Goal: Communication & Community: Share content

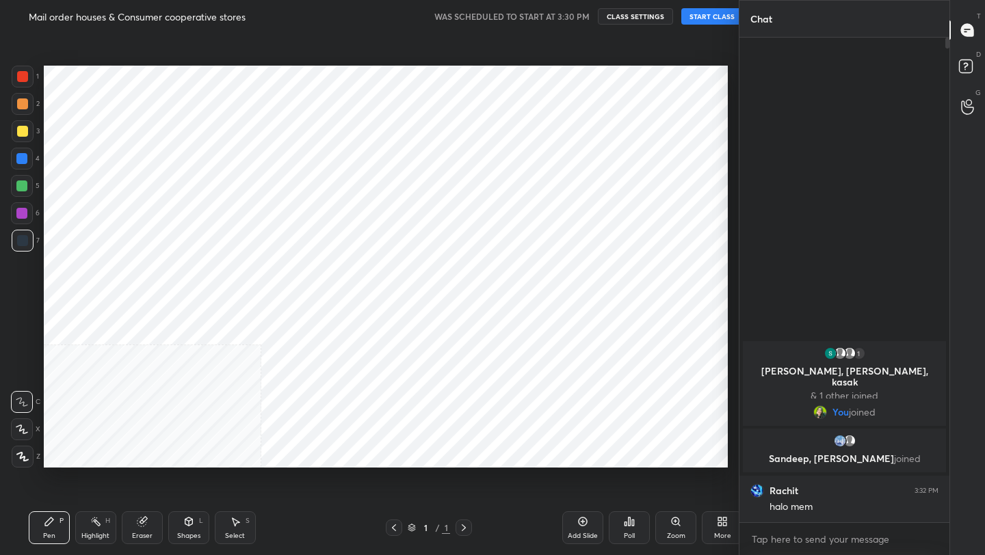
scroll to position [67933, 67717]
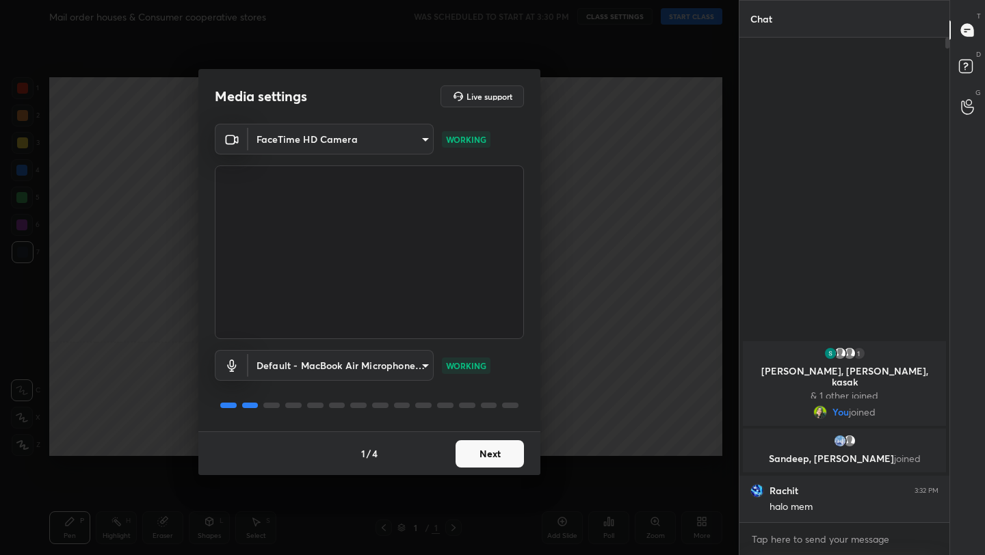
click at [484, 457] on button "Next" at bounding box center [490, 454] width 68 height 27
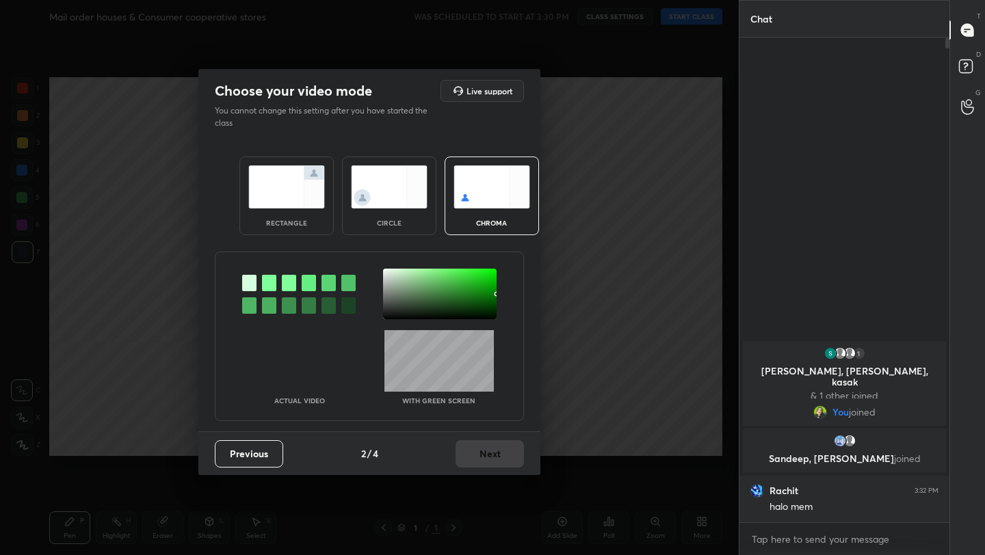
click at [295, 215] on div "rectangle" at bounding box center [286, 196] width 94 height 79
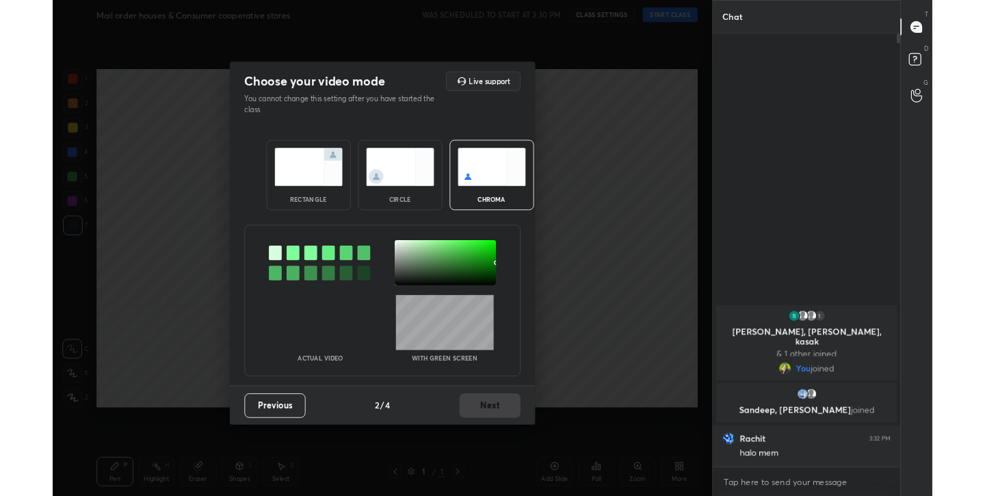
scroll to position [5, 5]
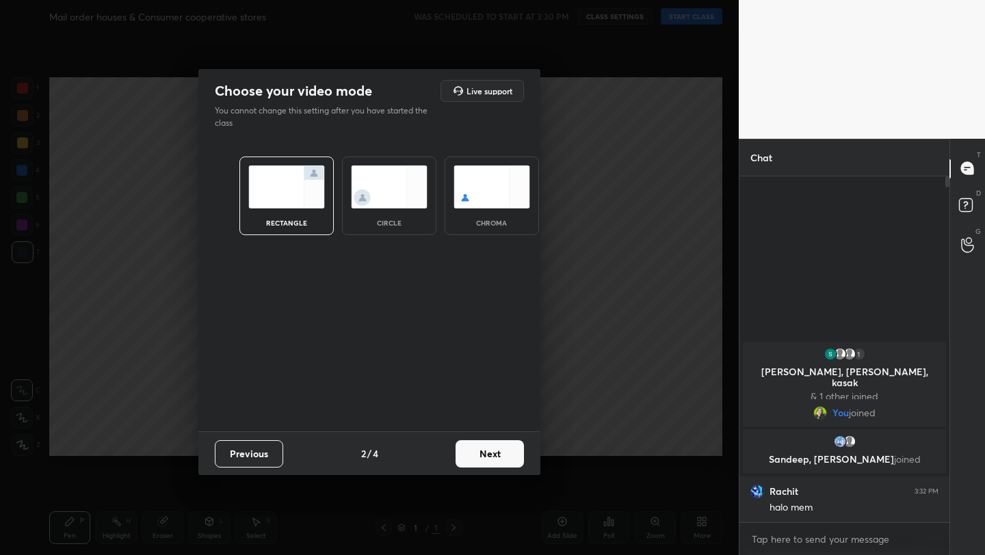
click at [494, 451] on button "Next" at bounding box center [490, 454] width 68 height 27
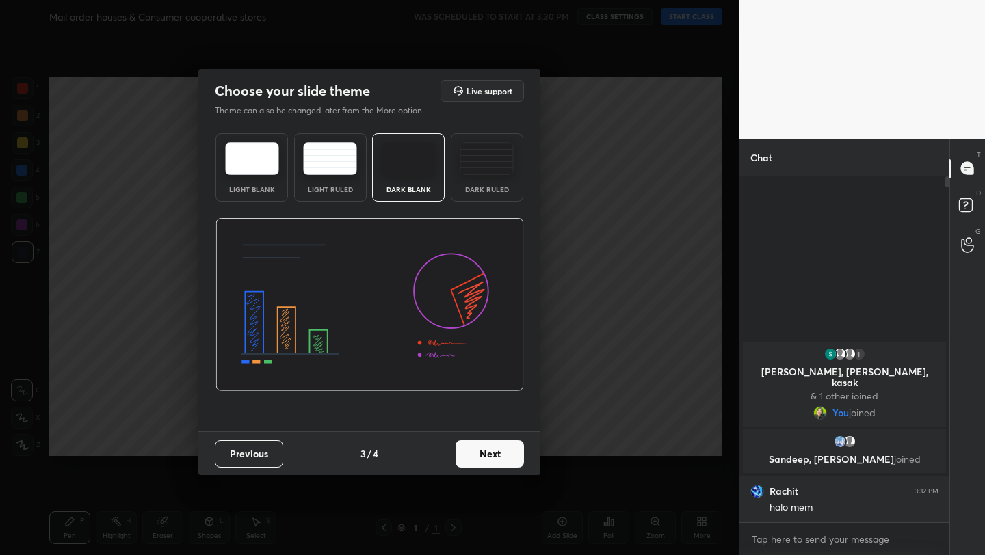
click at [494, 451] on button "Next" at bounding box center [490, 454] width 68 height 27
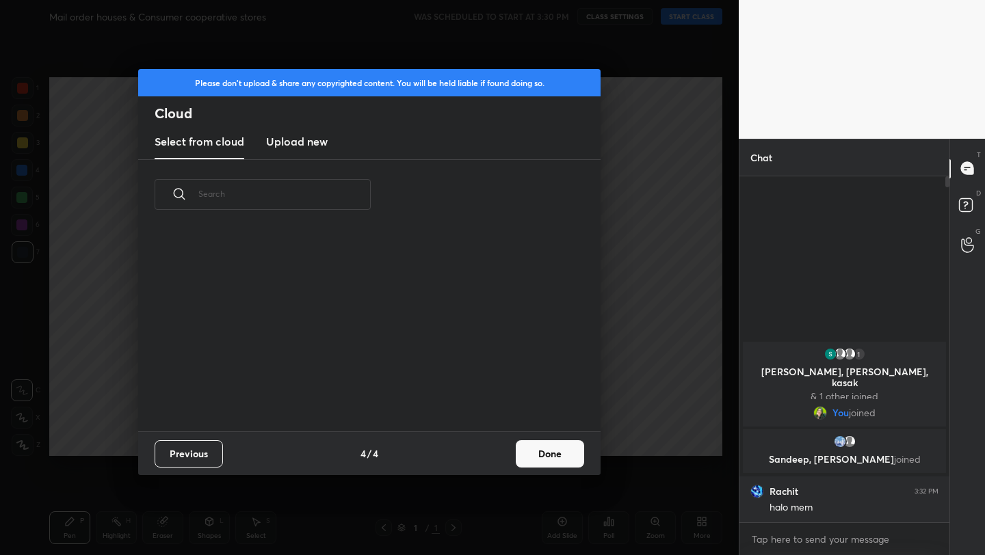
click at [550, 456] on button "Done" at bounding box center [550, 454] width 68 height 27
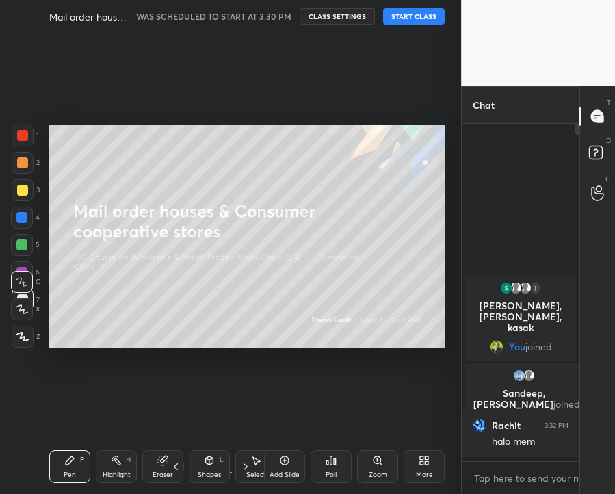
scroll to position [0, 0]
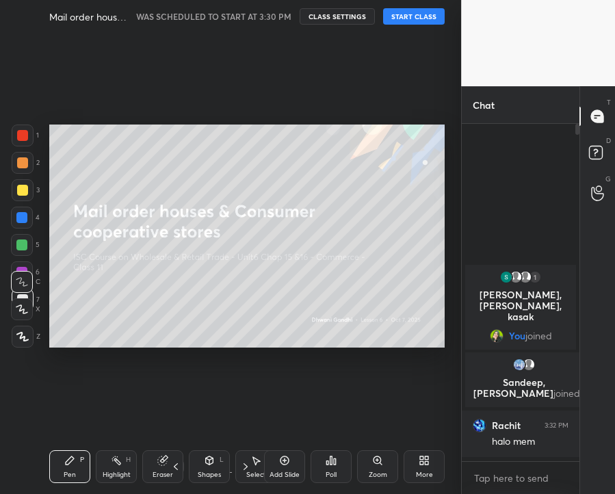
click at [412, 21] on button "START CLASS" at bounding box center [414, 16] width 62 height 16
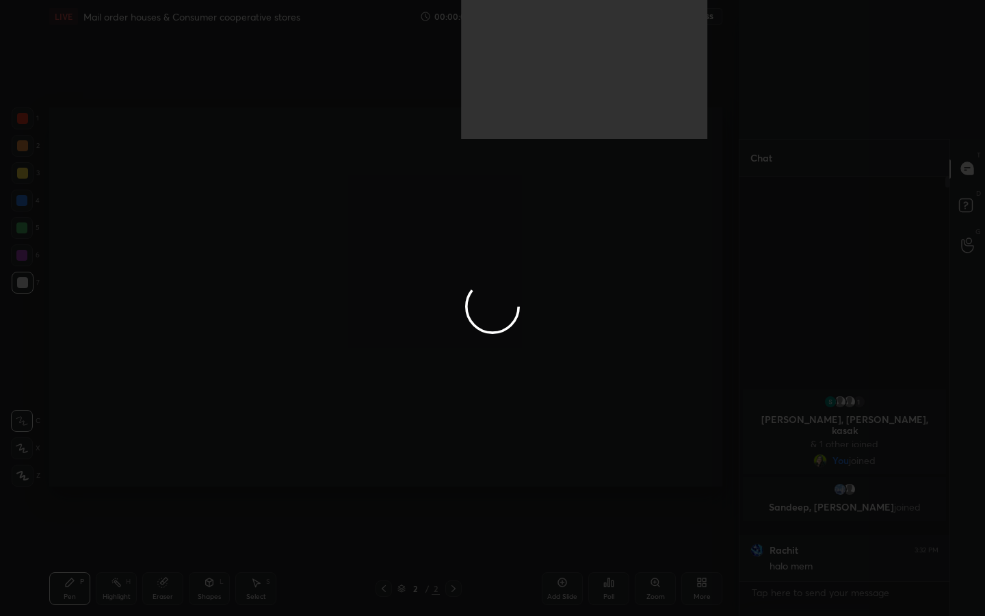
scroll to position [288, 206]
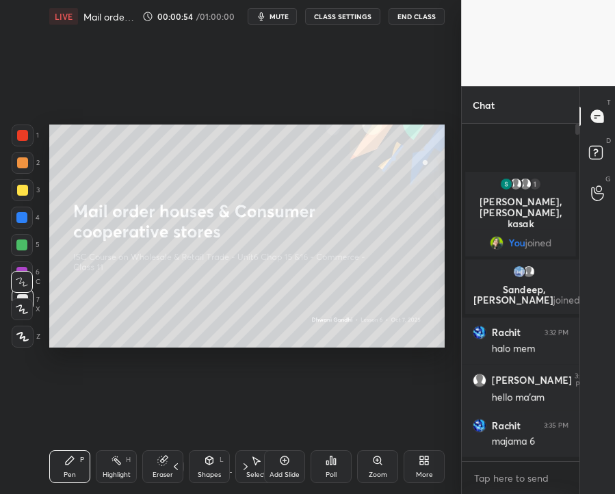
click at [425, 462] on icon at bounding box center [426, 462] width 3 height 3
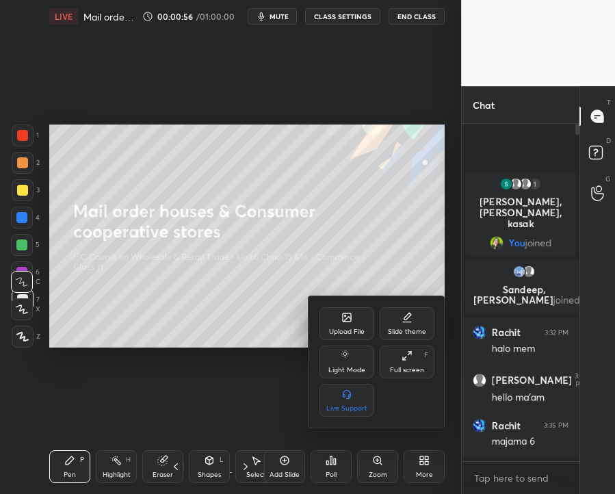
click at [360, 322] on div "Upload File" at bounding box center [346, 323] width 55 height 33
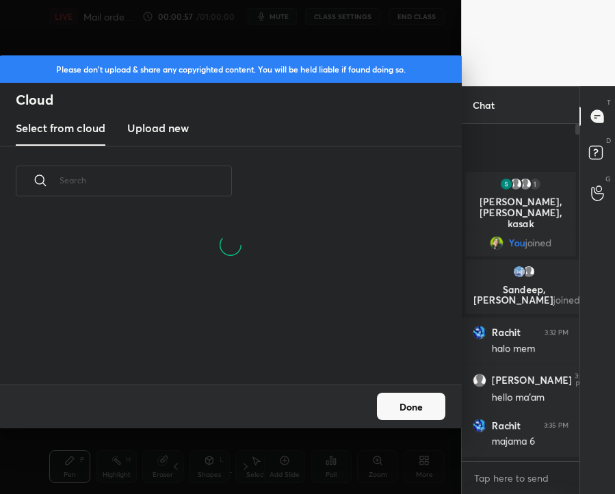
click at [165, 121] on h3 "Upload new" at bounding box center [158, 128] width 62 height 16
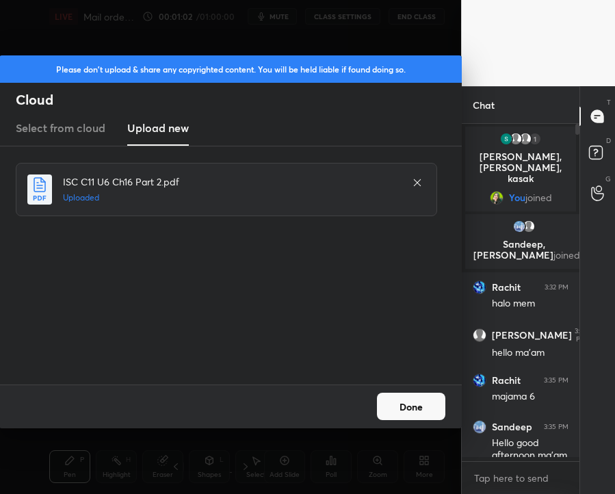
click at [408, 406] on button "Done" at bounding box center [411, 406] width 68 height 27
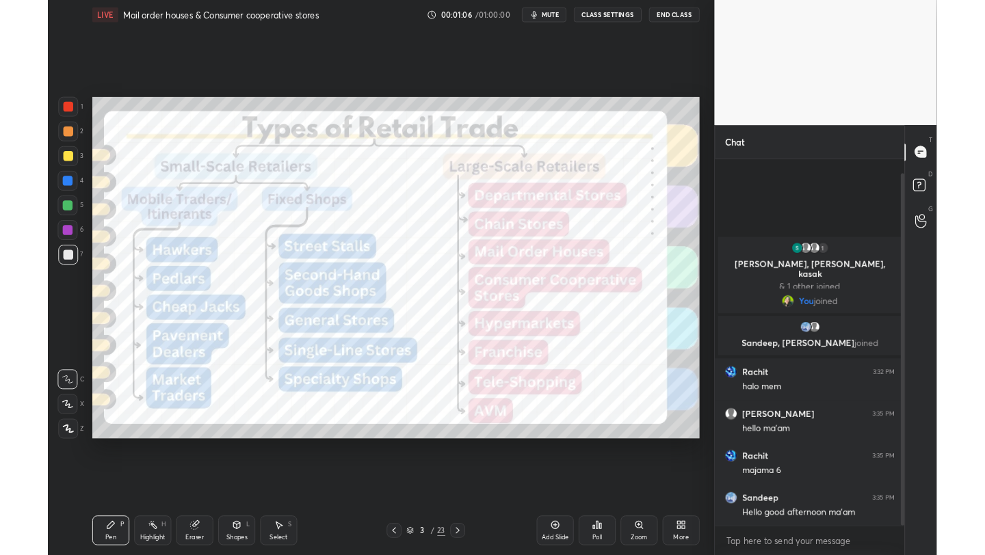
scroll to position [228, 206]
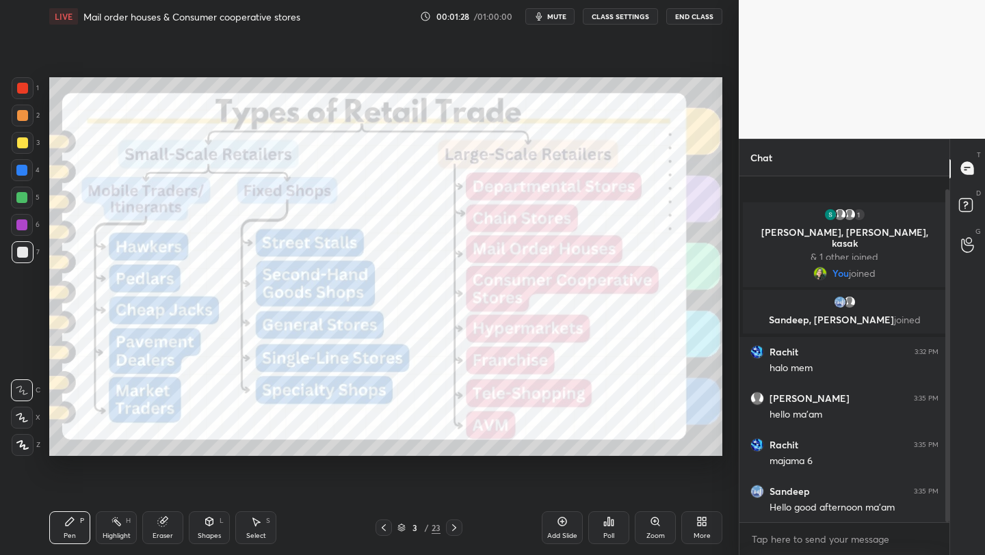
click at [25, 90] on div at bounding box center [22, 88] width 11 height 11
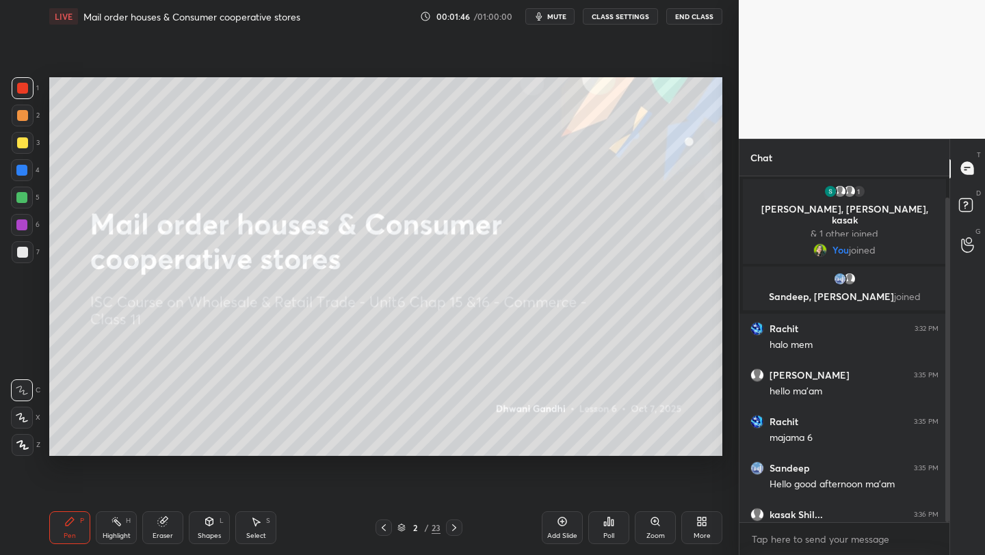
scroll to position [23, 0]
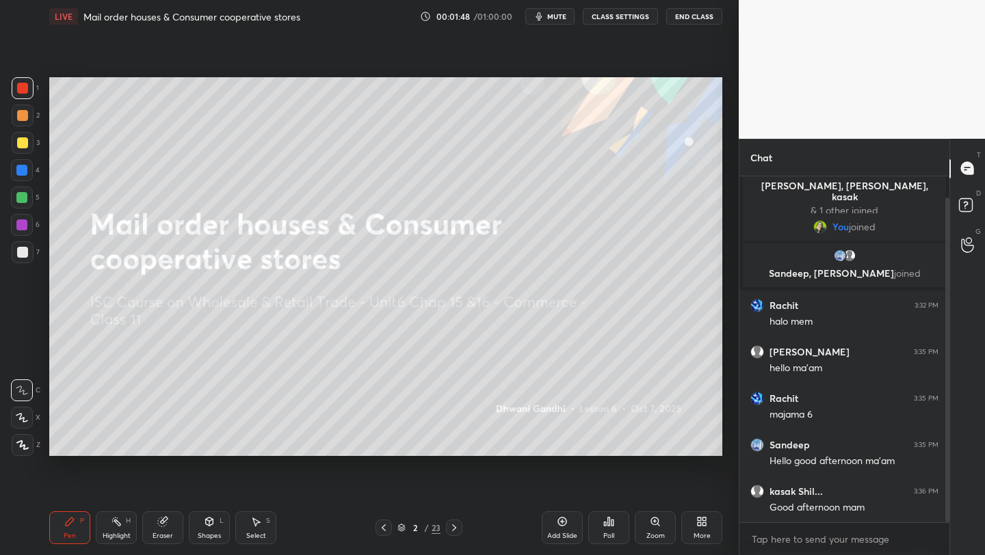
click at [24, 447] on icon at bounding box center [22, 445] width 11 height 8
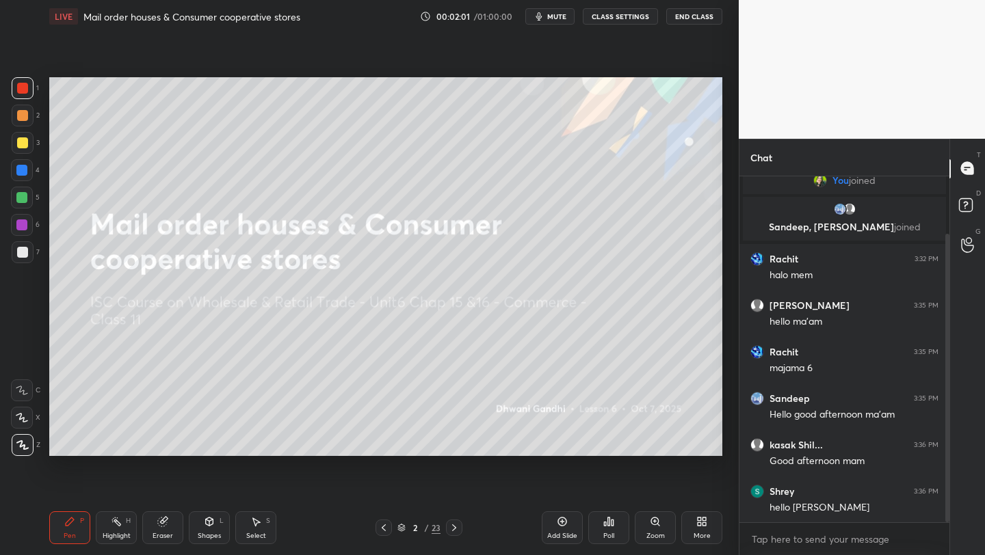
click at [402, 524] on icon at bounding box center [401, 528] width 8 height 8
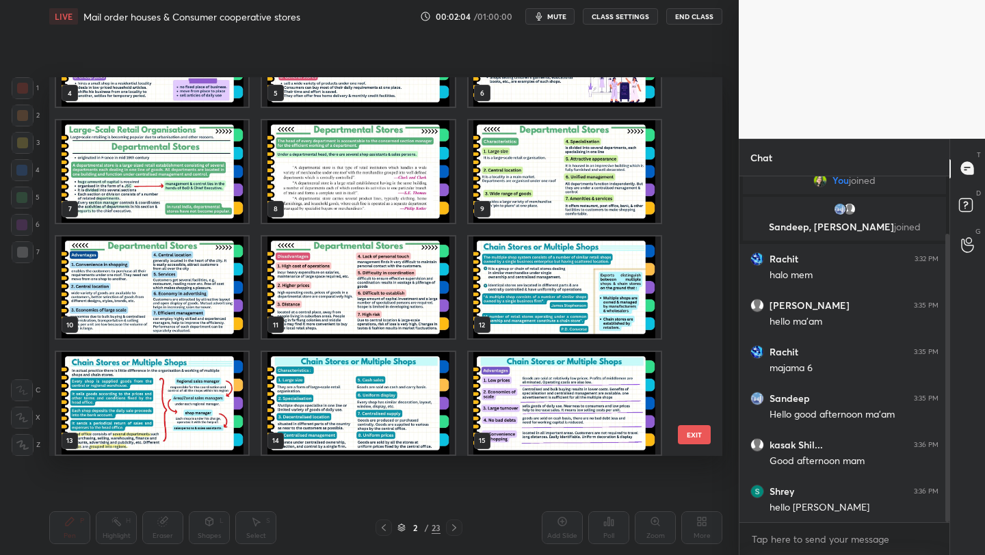
scroll to position [211, 0]
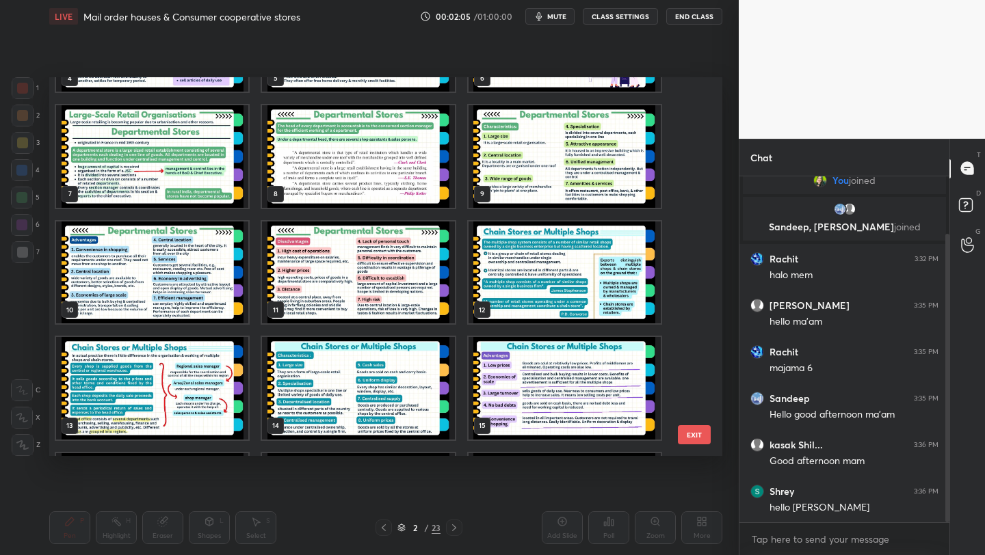
click at [191, 166] on img "grid" at bounding box center [152, 156] width 192 height 103
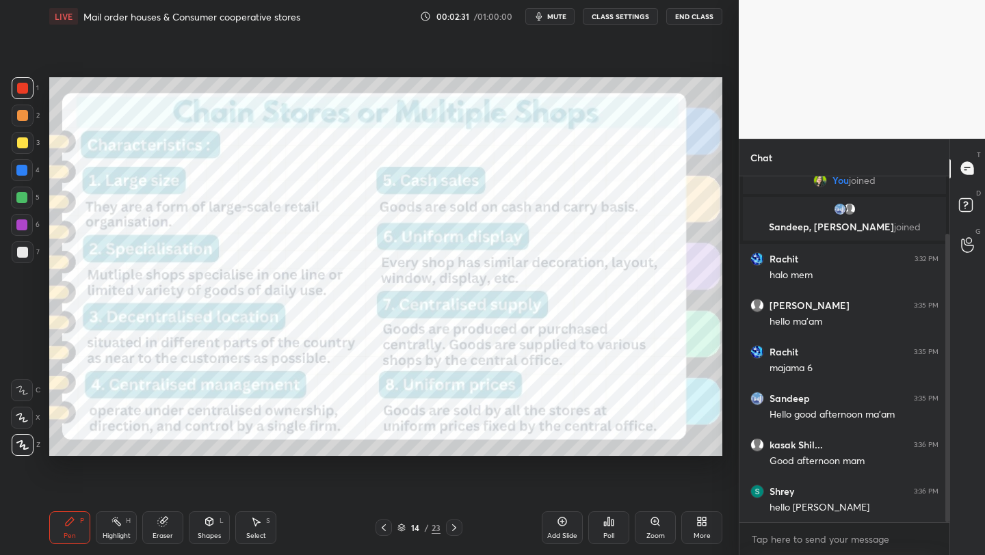
click at [406, 529] on div "14 / 23" at bounding box center [418, 528] width 43 height 12
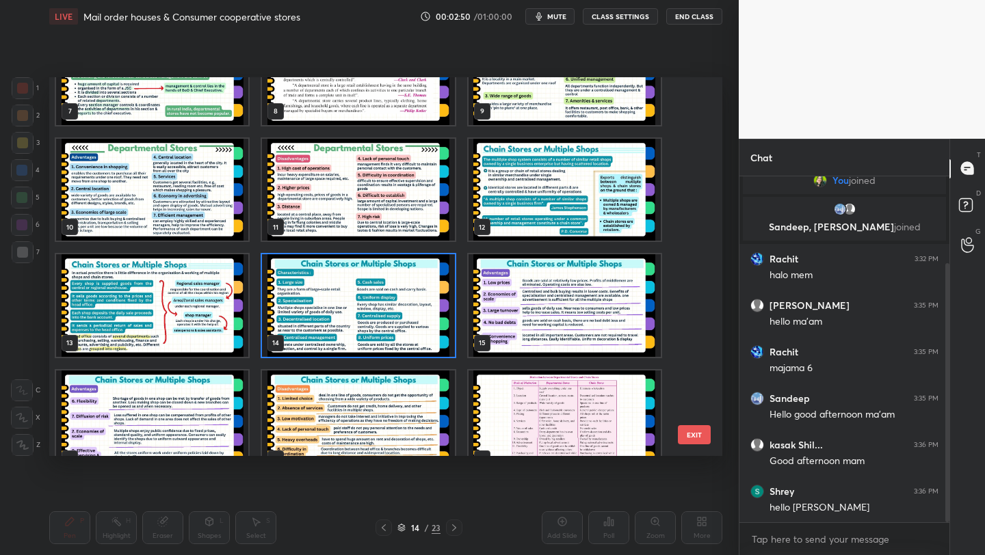
scroll to position [116, 0]
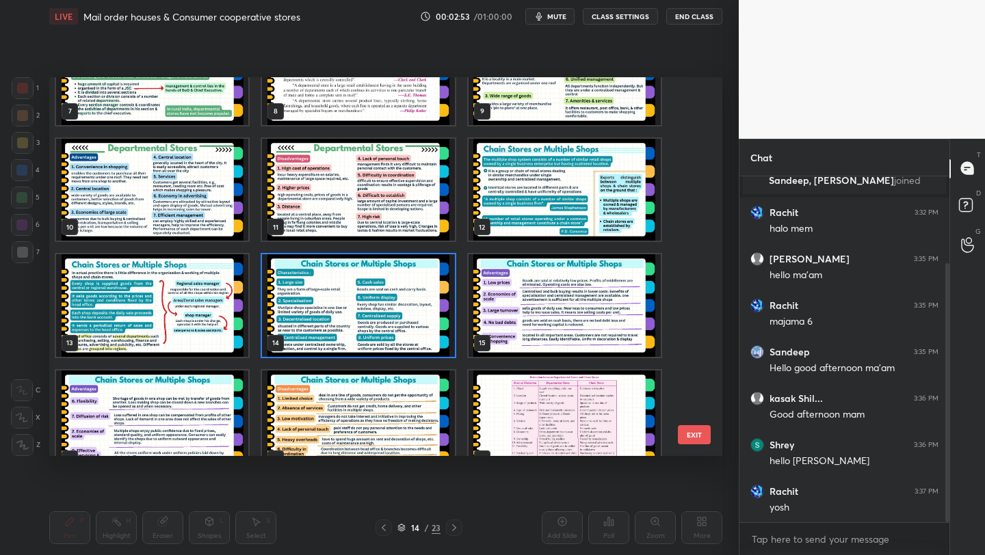
click at [311, 304] on img "grid" at bounding box center [358, 305] width 192 height 103
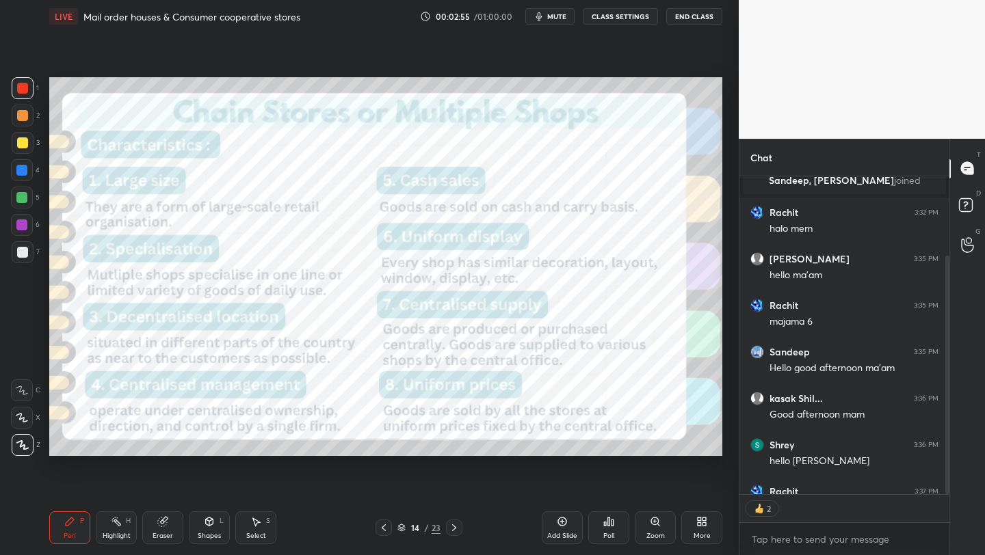
scroll to position [191, 0]
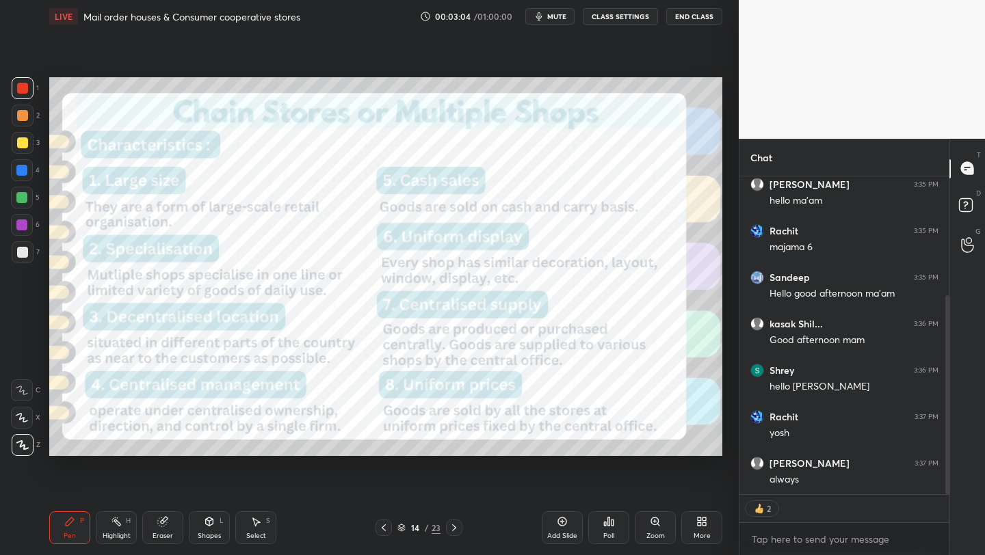
type textarea "x"
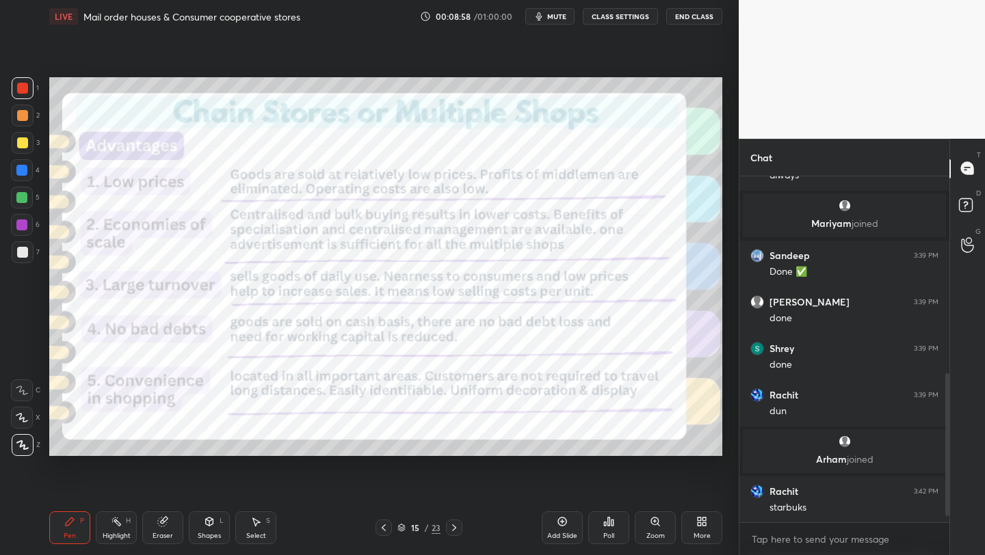
scroll to position [507, 0]
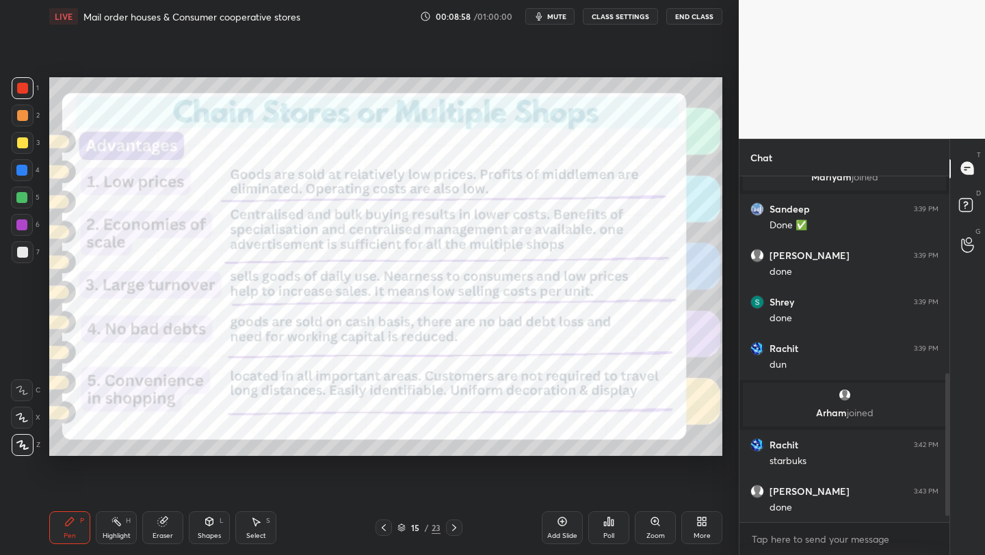
click at [555, 21] on span "mute" at bounding box center [556, 17] width 19 height 10
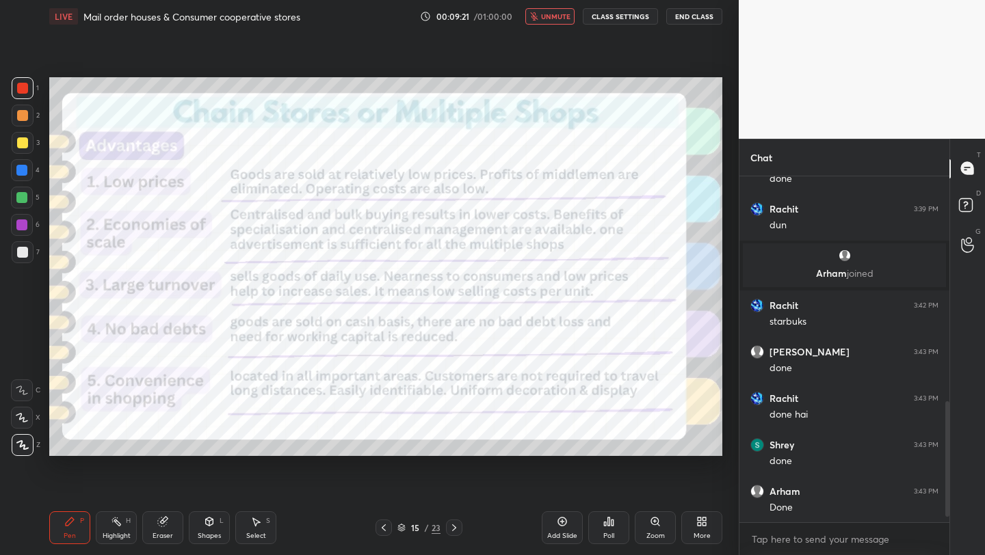
scroll to position [693, 0]
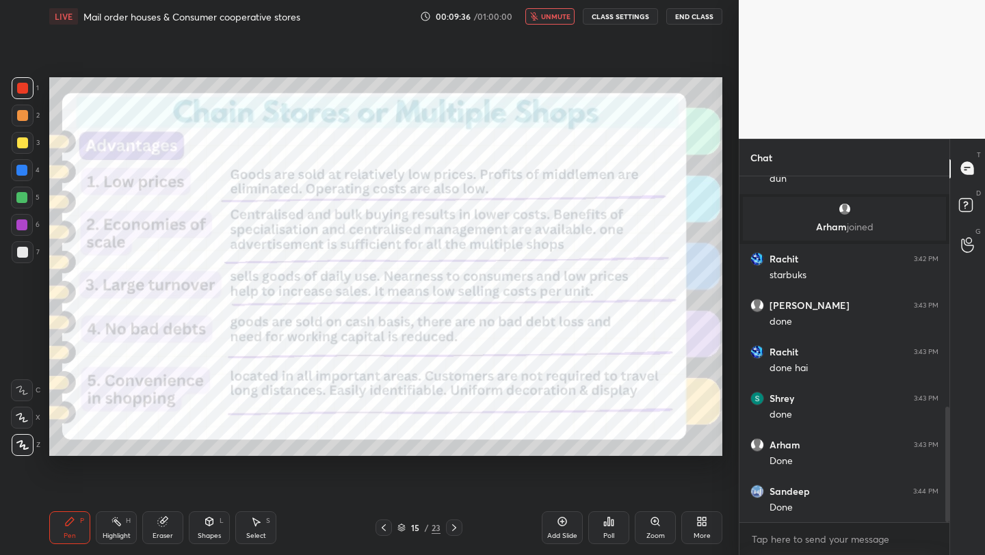
click at [555, 21] on span "unmute" at bounding box center [555, 17] width 29 height 10
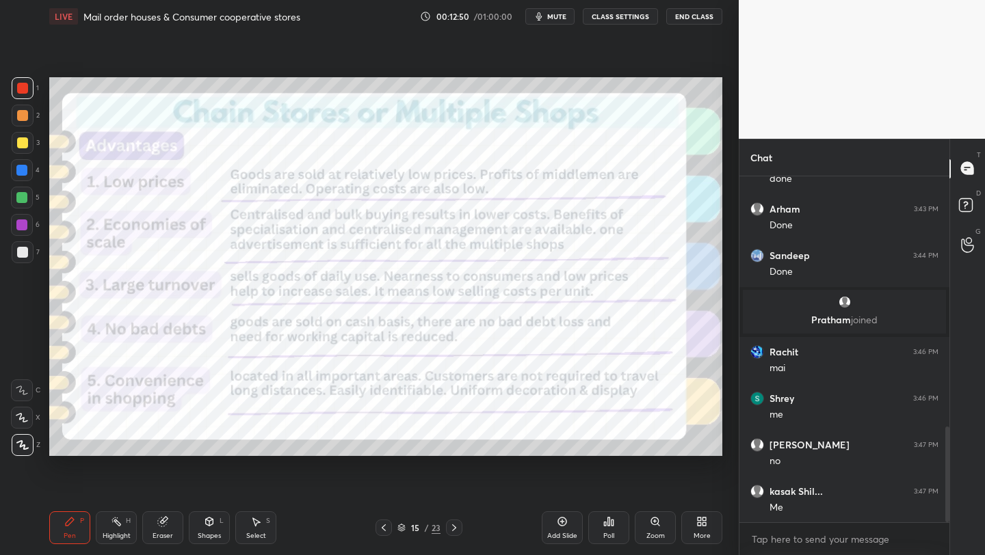
scroll to position [951, 0]
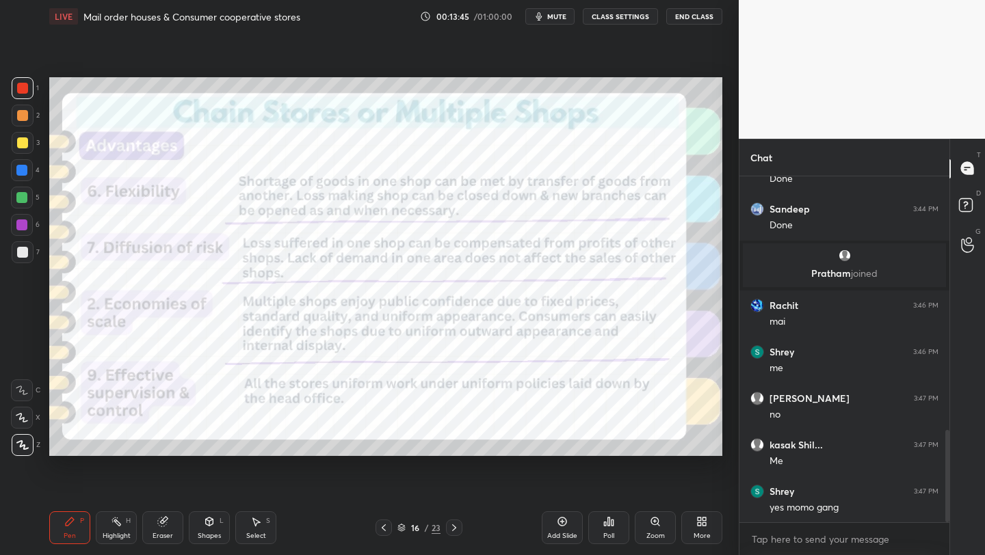
click at [546, 22] on button "mute" at bounding box center [549, 16] width 49 height 16
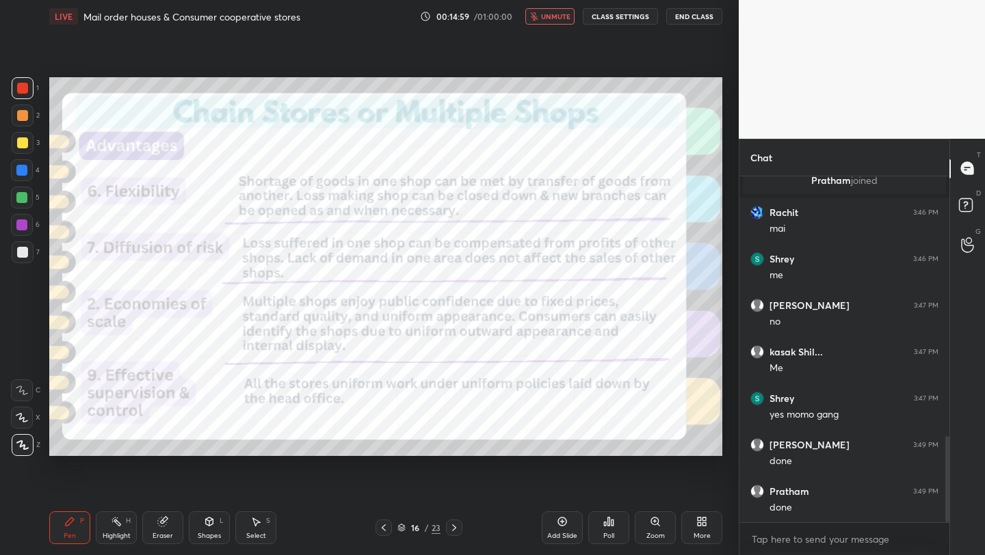
scroll to position [1090, 0]
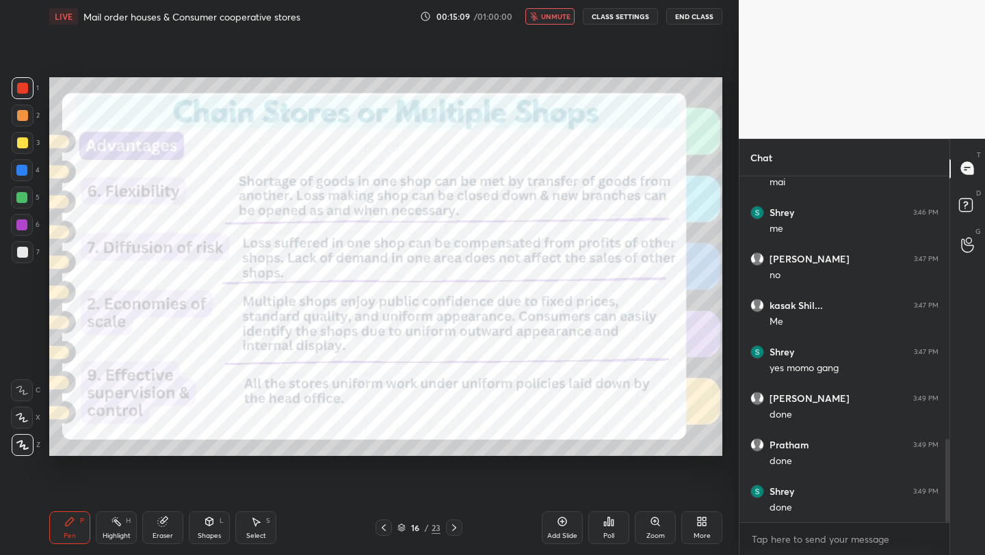
click at [546, 23] on button "unmute" at bounding box center [549, 16] width 49 height 16
click at [547, 23] on button "mute" at bounding box center [549, 16] width 49 height 16
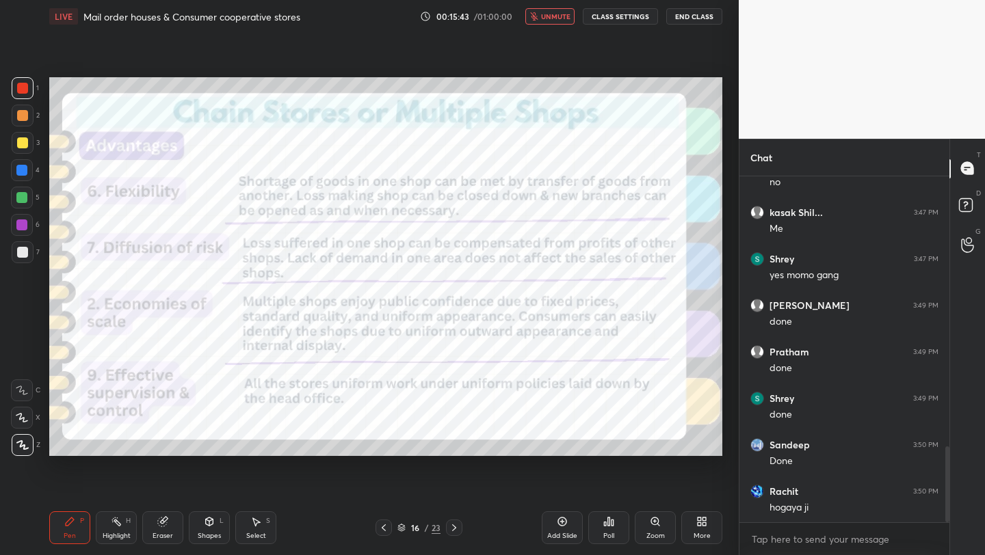
scroll to position [1230, 0]
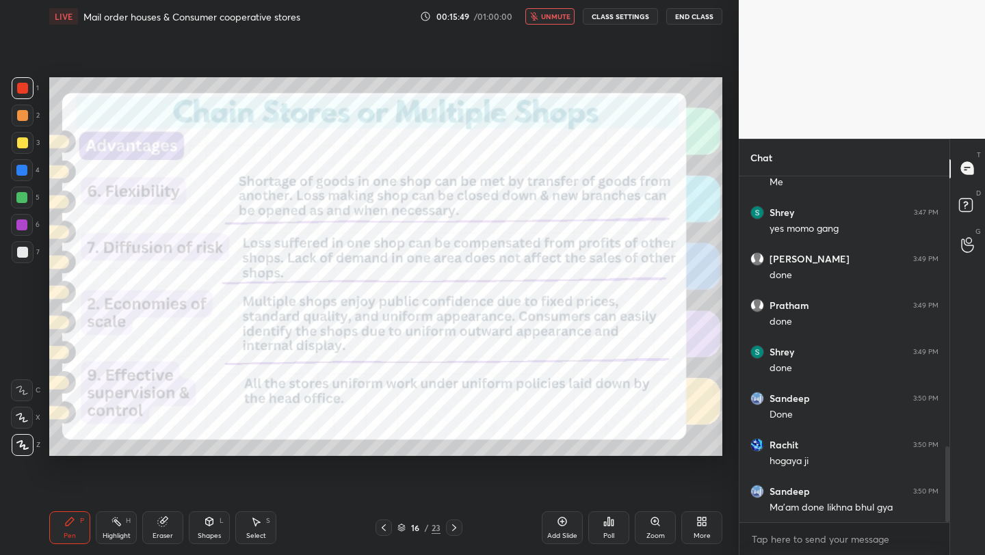
click at [547, 23] on button "unmute" at bounding box center [549, 16] width 49 height 16
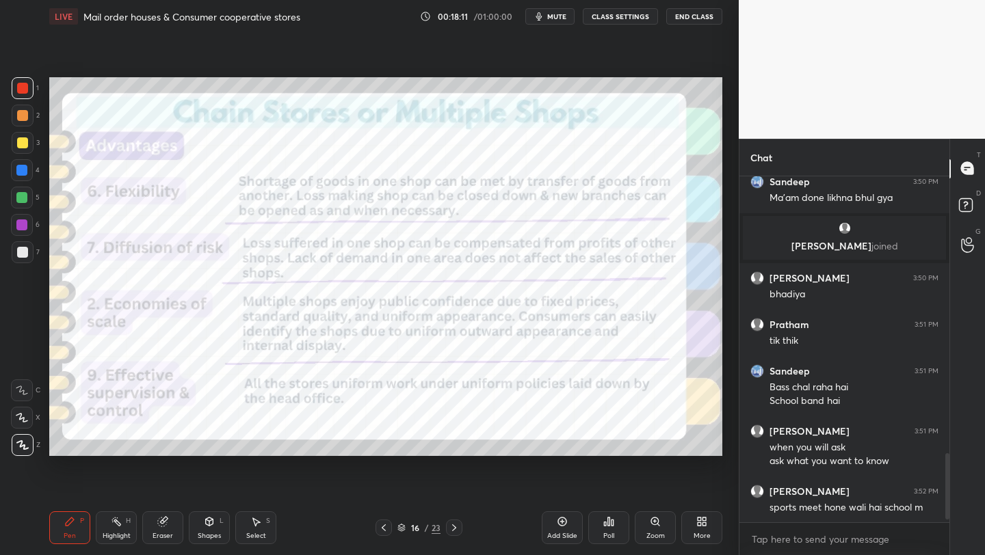
scroll to position [1385, 0]
click at [547, 23] on button "mute" at bounding box center [549, 16] width 49 height 16
click at [547, 23] on button "unmute" at bounding box center [549, 16] width 49 height 16
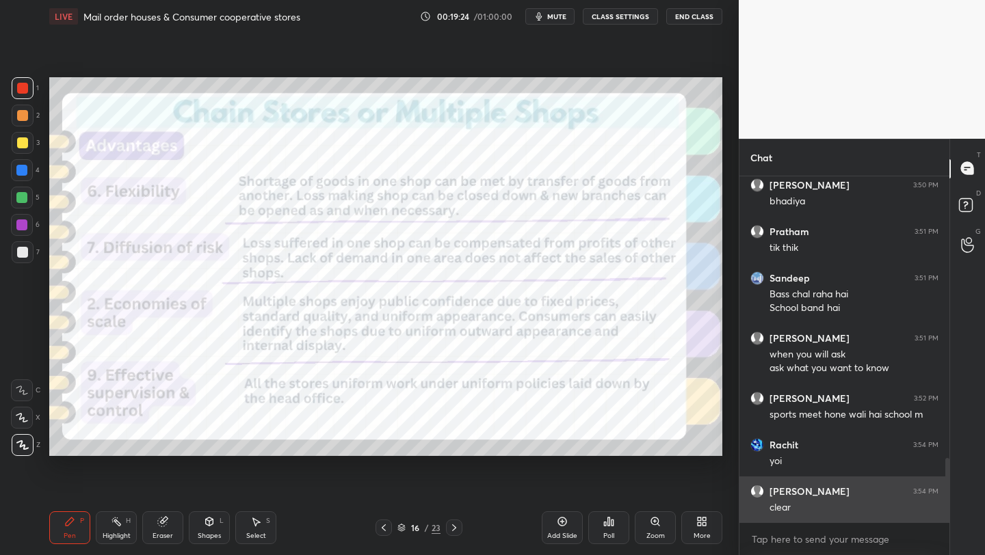
scroll to position [1525, 0]
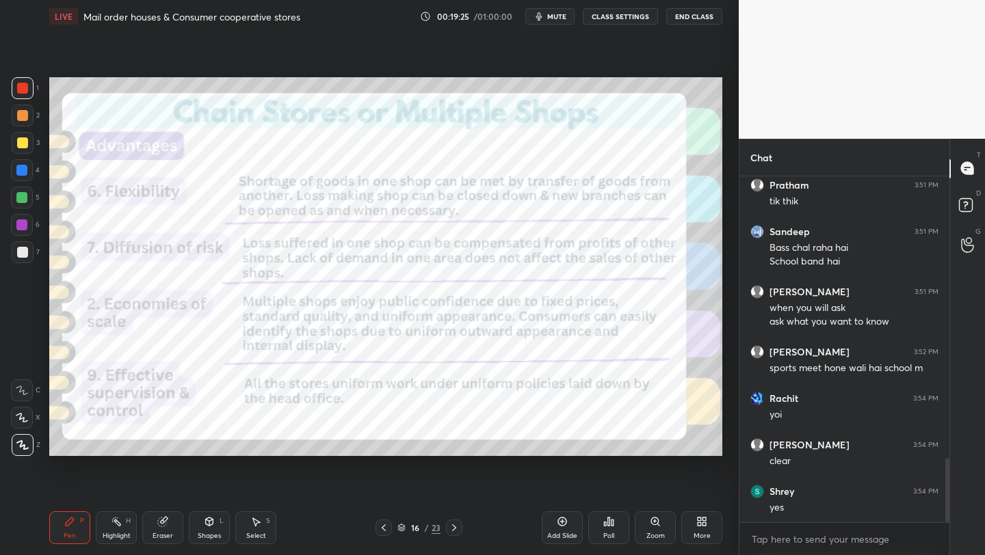
click at [396, 531] on div "16 / 23" at bounding box center [419, 528] width 87 height 16
click at [457, 531] on icon at bounding box center [454, 528] width 11 height 11
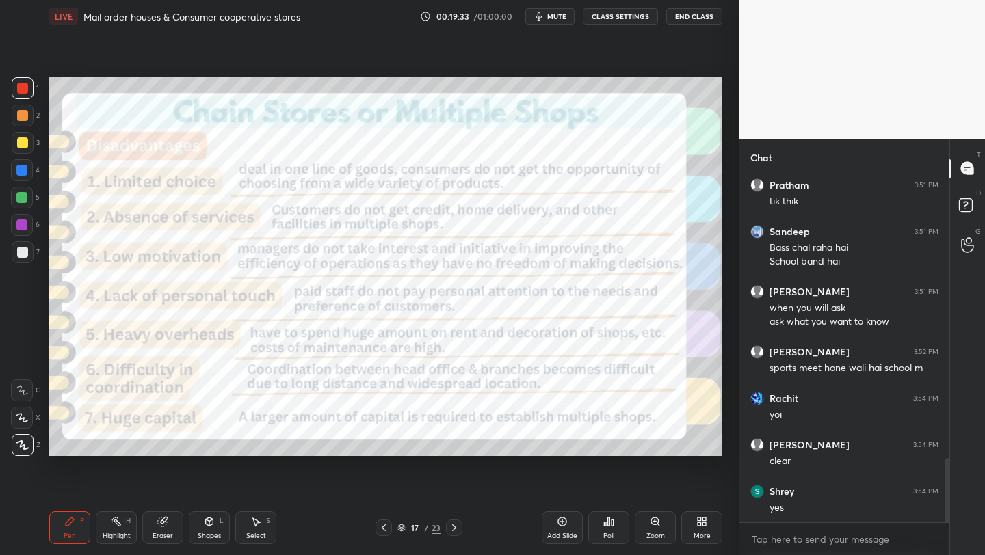
click at [551, 23] on button "mute" at bounding box center [549, 16] width 49 height 16
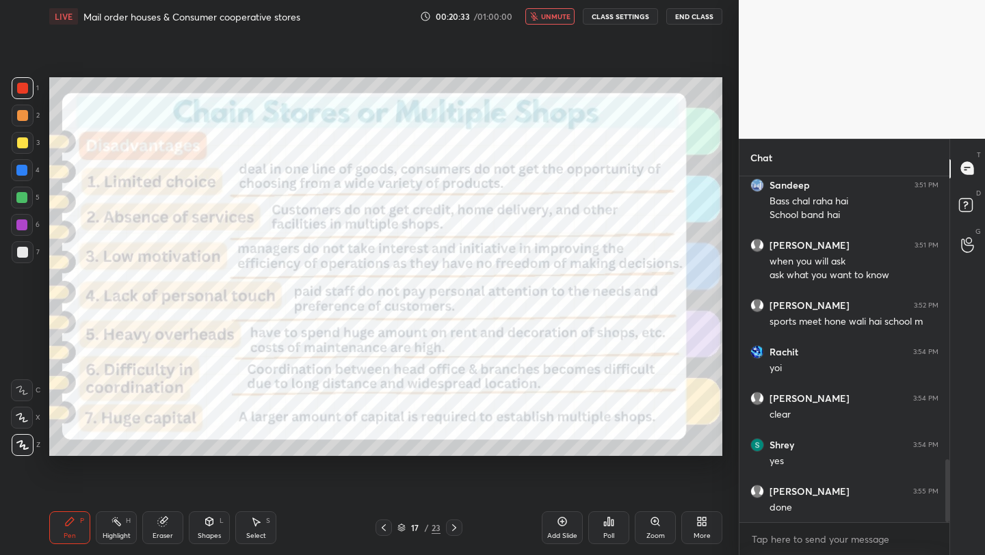
scroll to position [1618, 0]
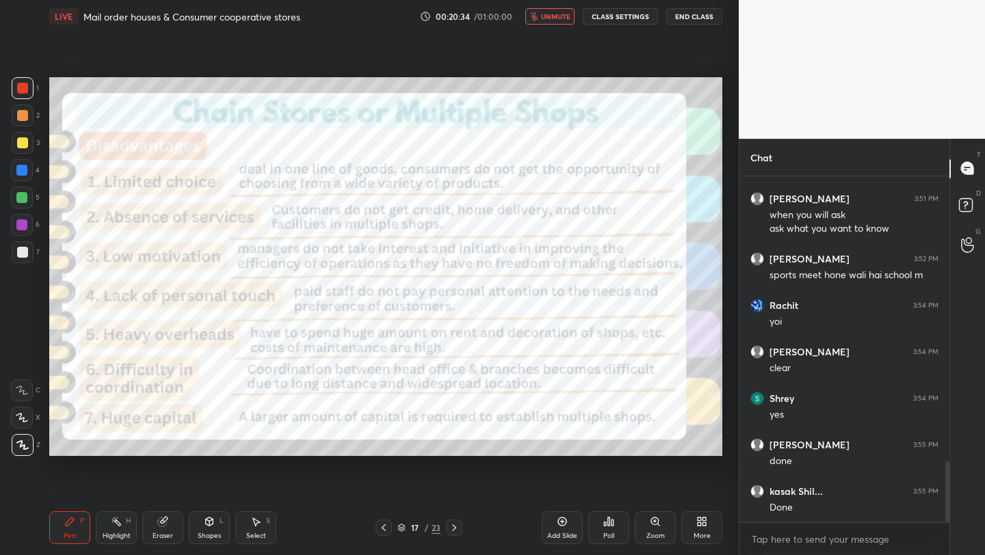
click at [557, 18] on span "unmute" at bounding box center [555, 17] width 29 height 10
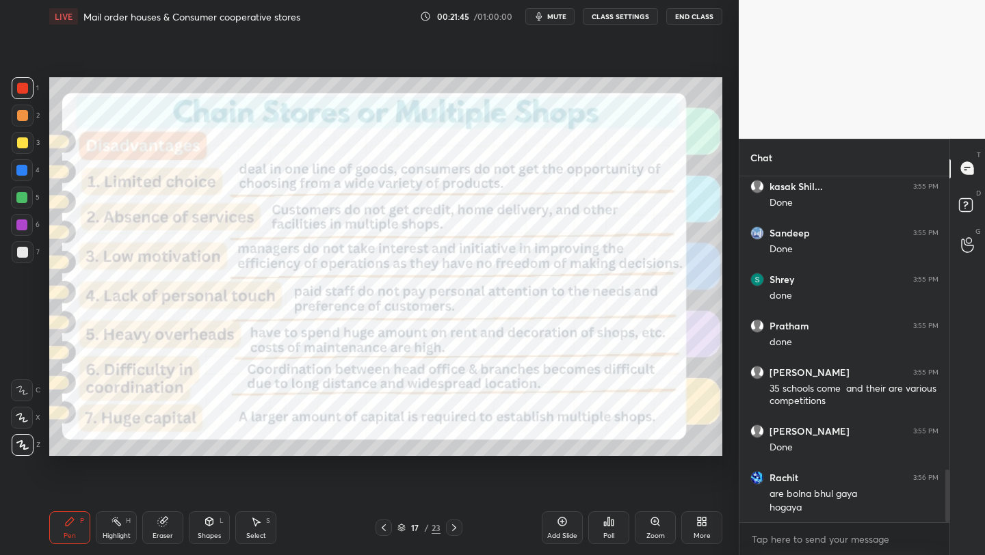
scroll to position [1969, 0]
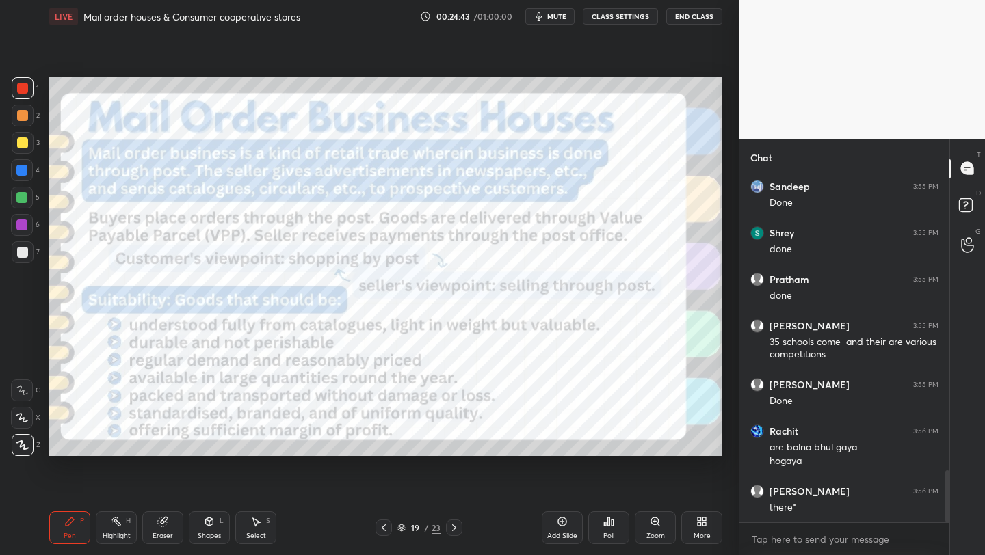
click at [559, 20] on span "mute" at bounding box center [556, 17] width 19 height 10
click at [559, 20] on span "unmute" at bounding box center [555, 17] width 29 height 10
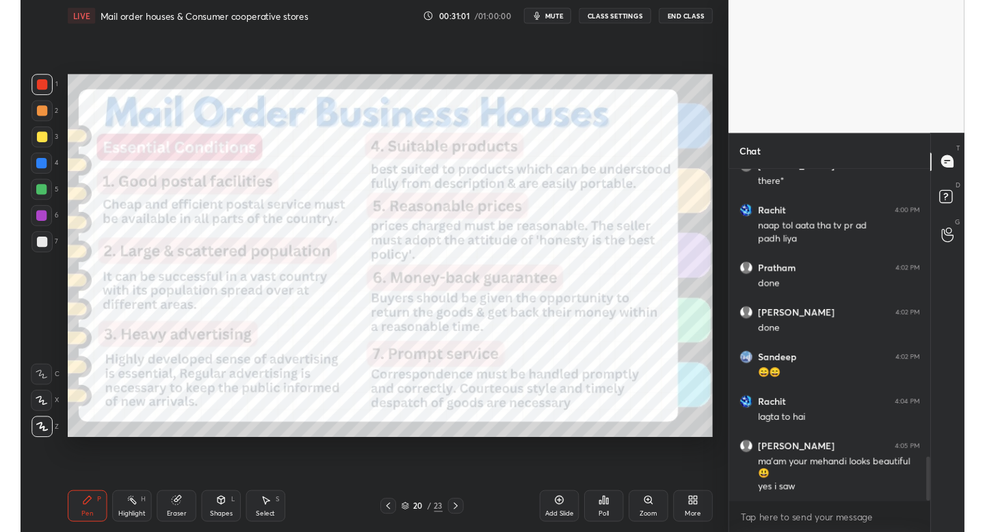
scroll to position [2335, 0]
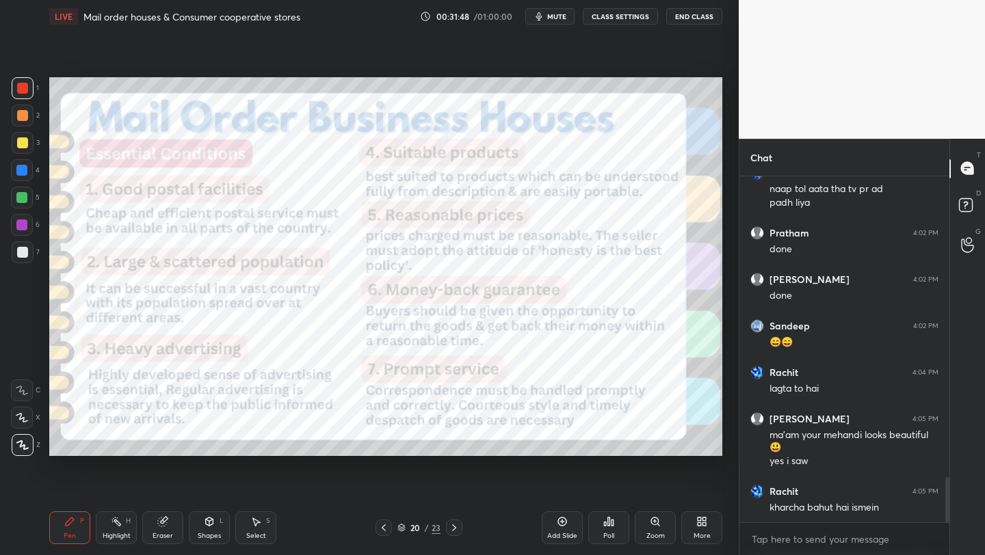
click at [562, 15] on span "mute" at bounding box center [556, 17] width 19 height 10
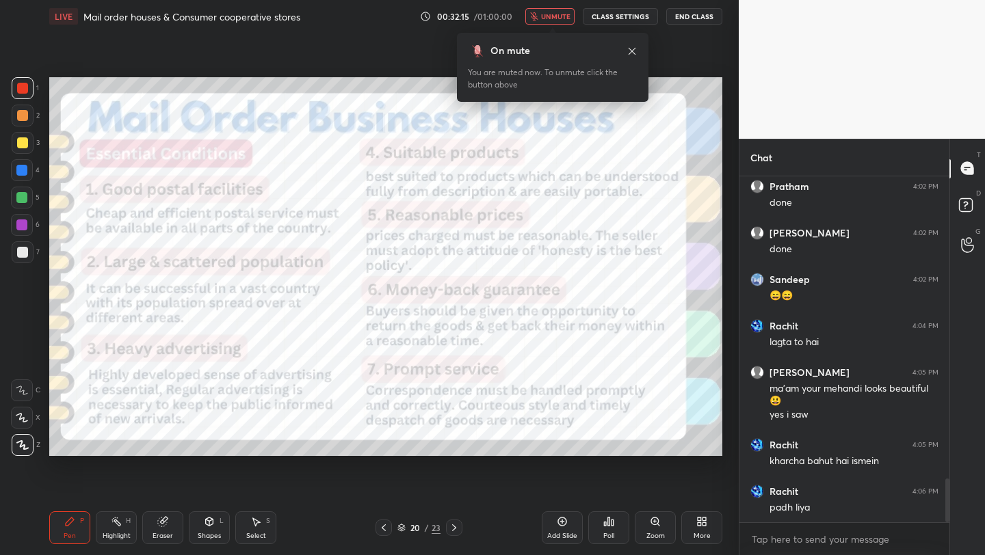
click at [557, 18] on span "unmute" at bounding box center [555, 17] width 29 height 10
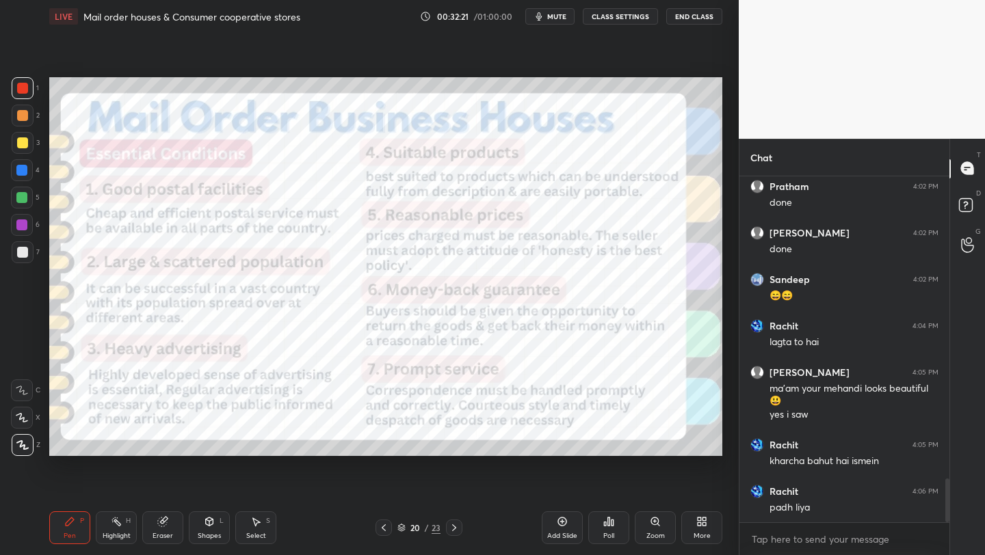
click at [557, 18] on span "mute" at bounding box center [556, 17] width 19 height 10
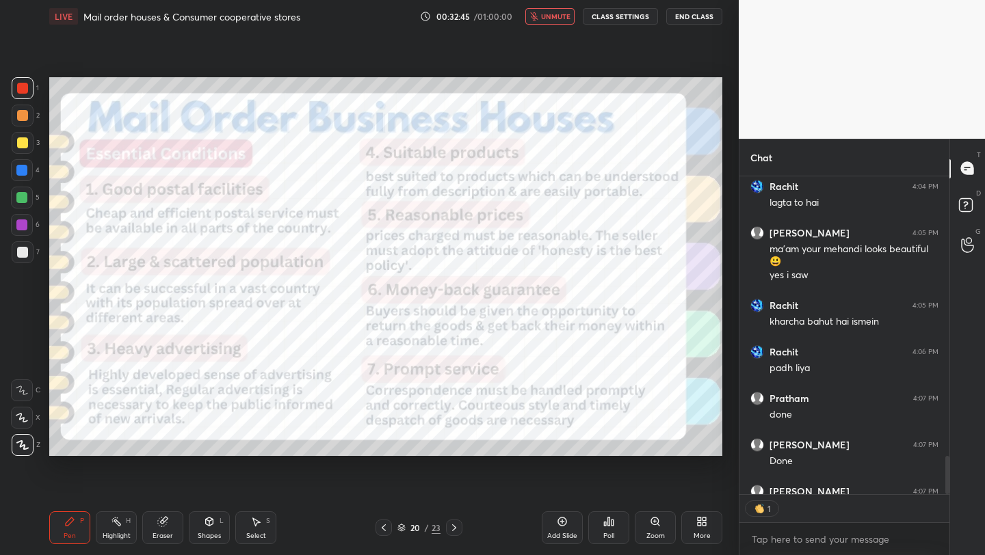
scroll to position [2595, 0]
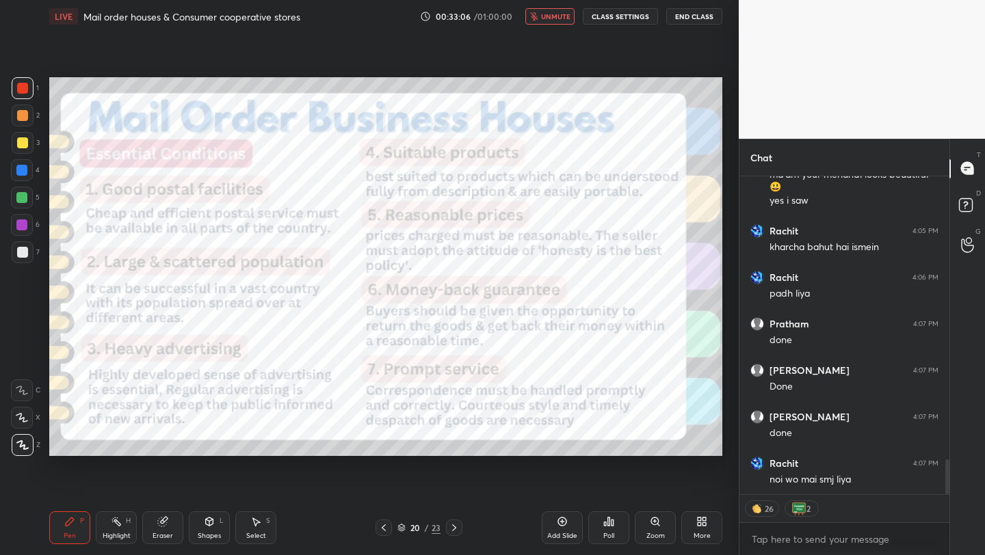
click at [556, 21] on button "unmute" at bounding box center [549, 16] width 49 height 16
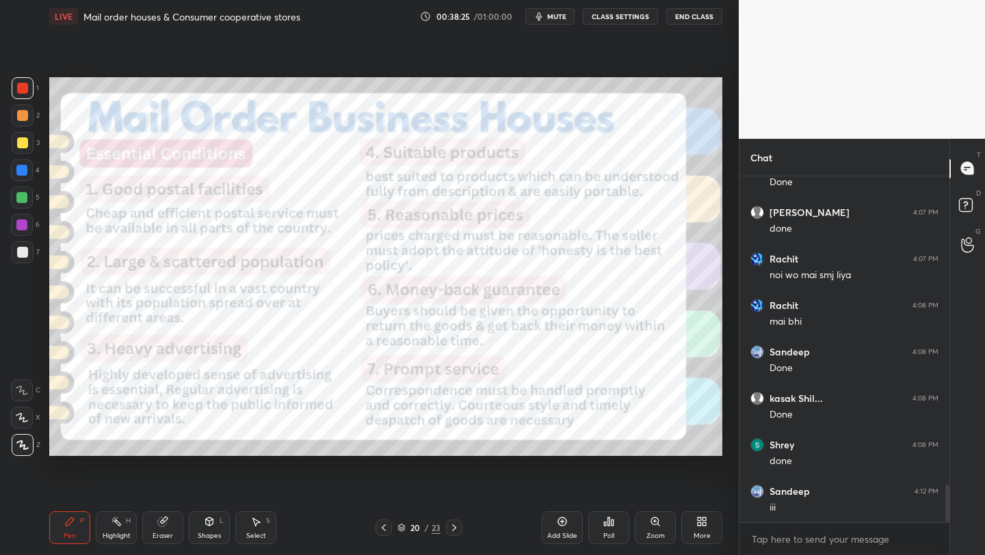
scroll to position [2846, 0]
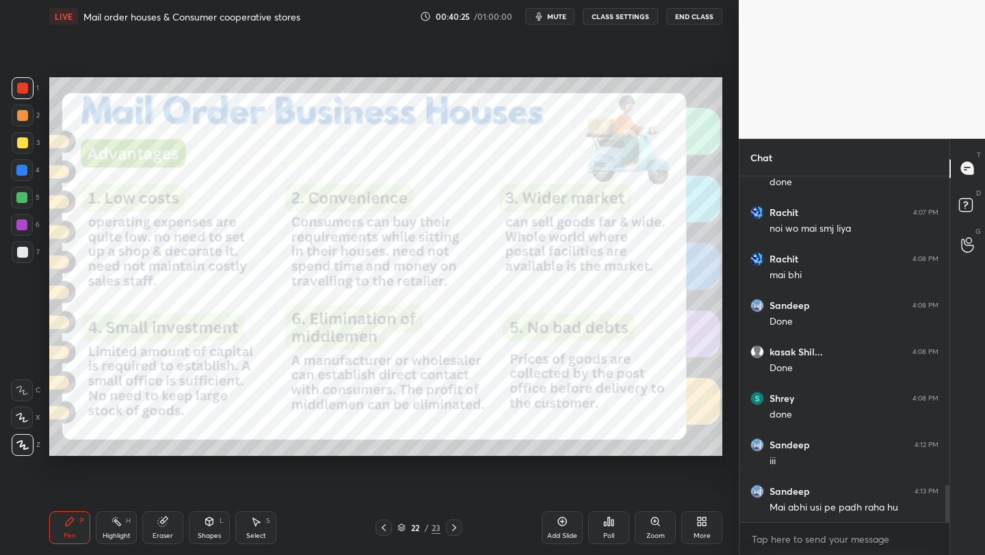
click at [554, 20] on span "mute" at bounding box center [556, 17] width 19 height 10
click at [557, 20] on span "unmute" at bounding box center [555, 17] width 29 height 10
click at [561, 23] on button "mute" at bounding box center [549, 16] width 49 height 16
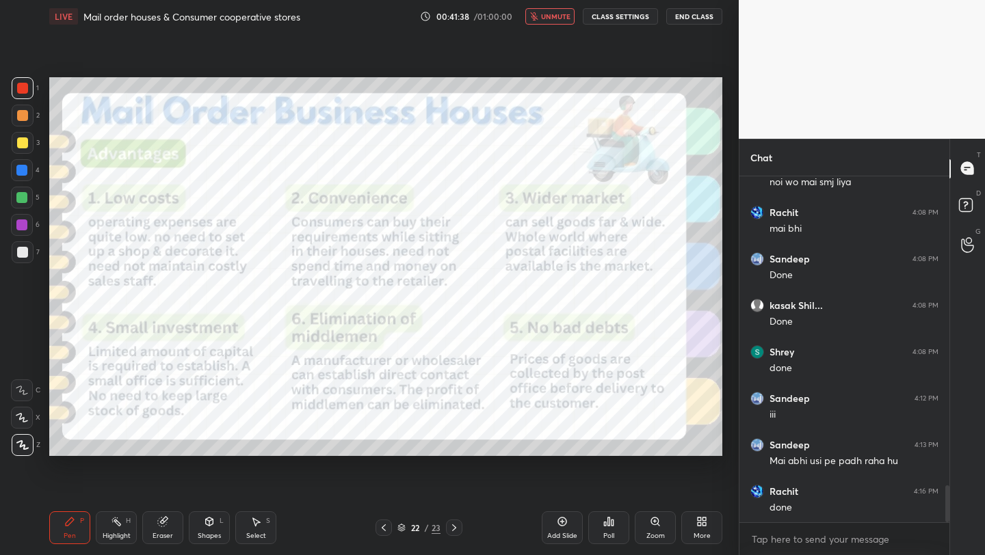
click at [561, 23] on button "unmute" at bounding box center [549, 16] width 49 height 16
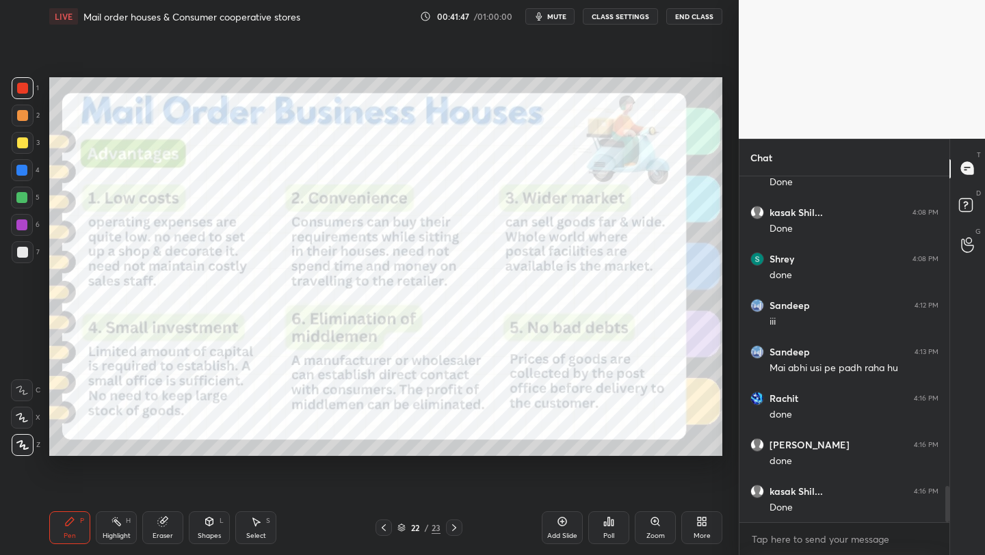
scroll to position [3032, 0]
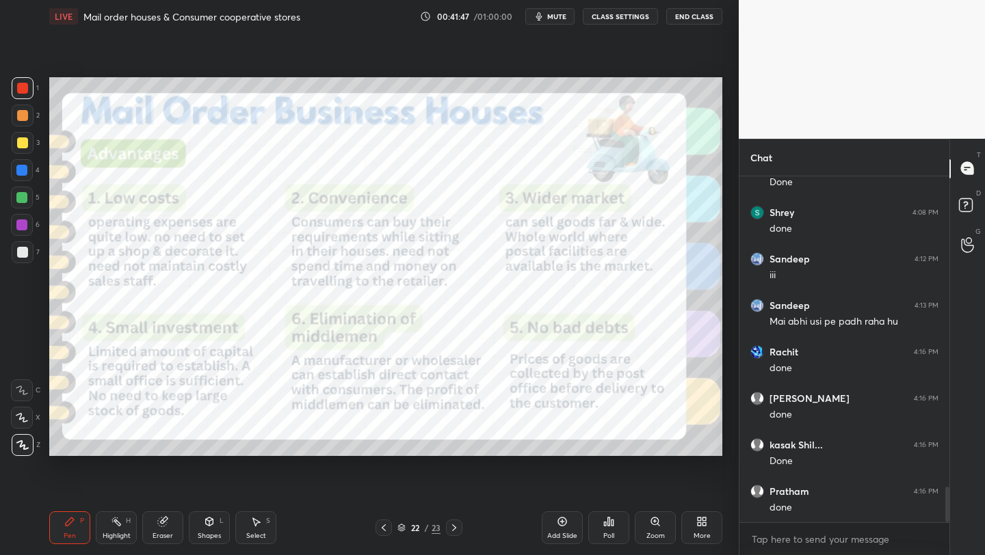
click at [561, 23] on button "mute" at bounding box center [549, 16] width 49 height 16
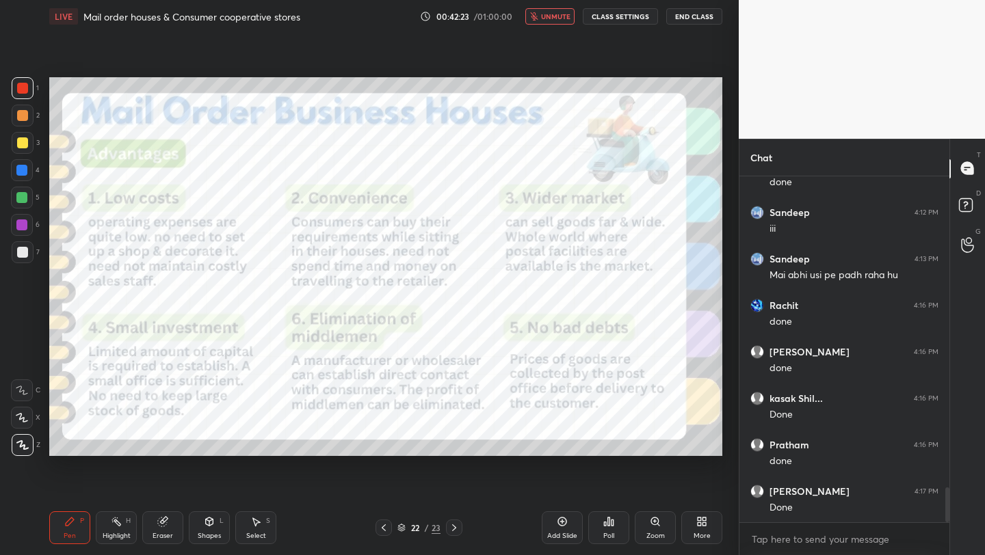
click at [561, 23] on button "unmute" at bounding box center [549, 16] width 49 height 16
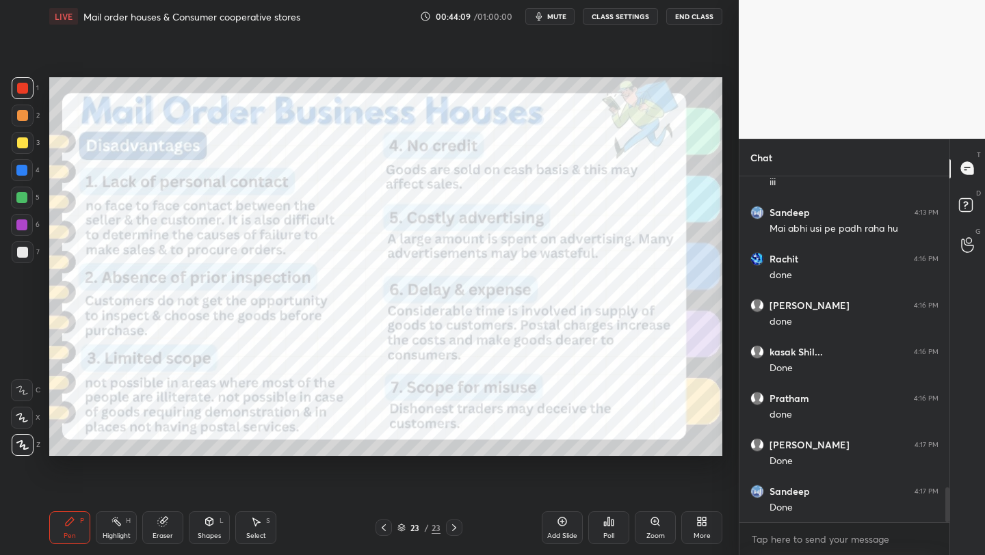
click at [557, 12] on span "mute" at bounding box center [556, 17] width 19 height 10
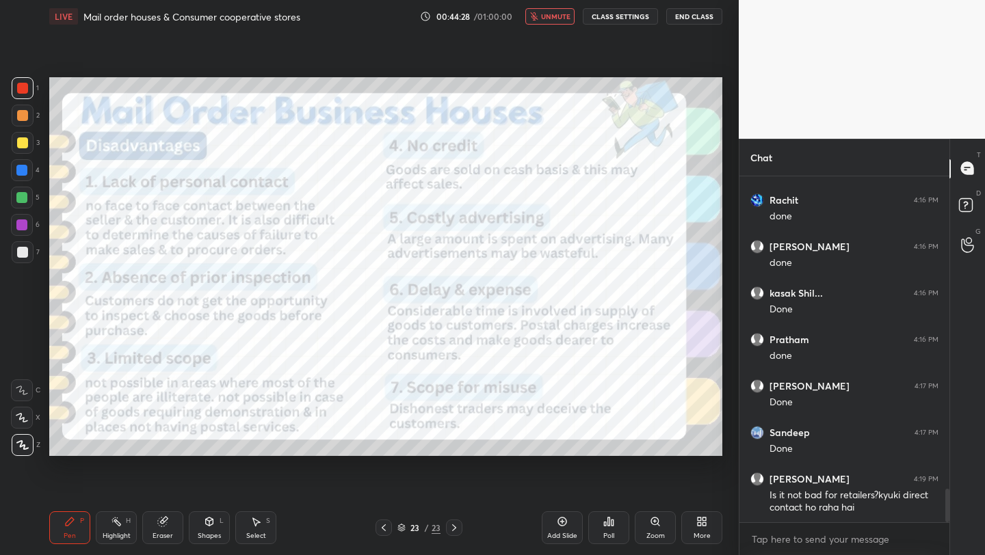
scroll to position [3231, 0]
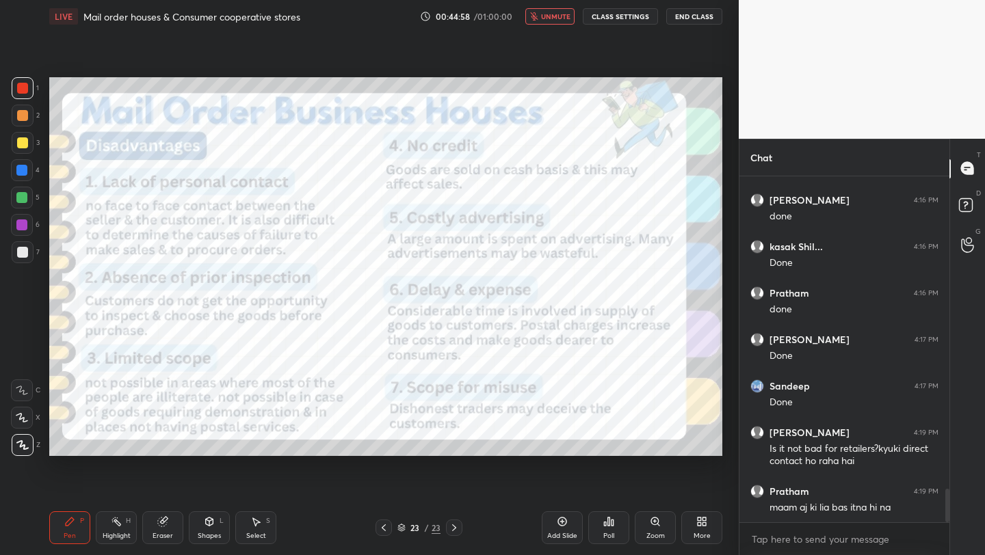
click at [557, 12] on span "unmute" at bounding box center [555, 17] width 29 height 10
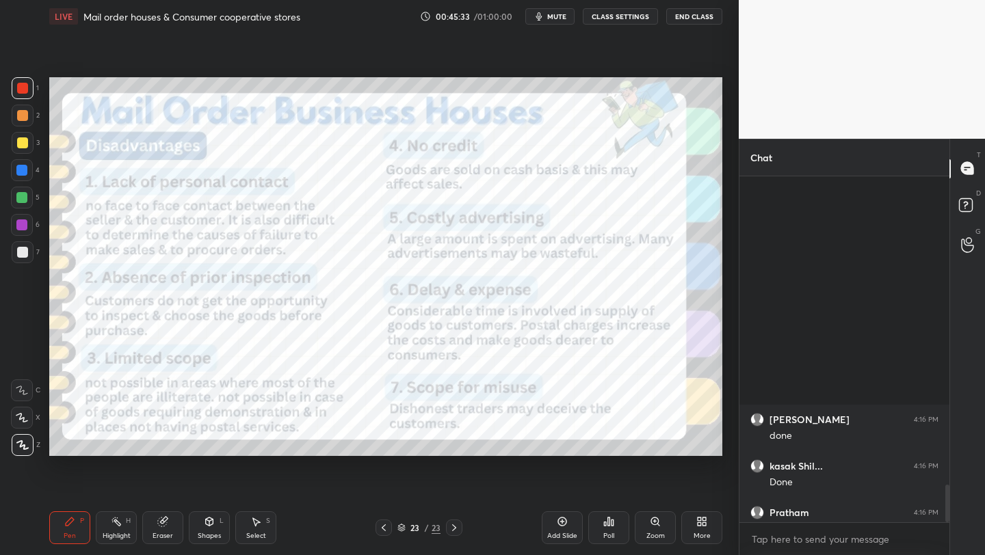
scroll to position [2820, 0]
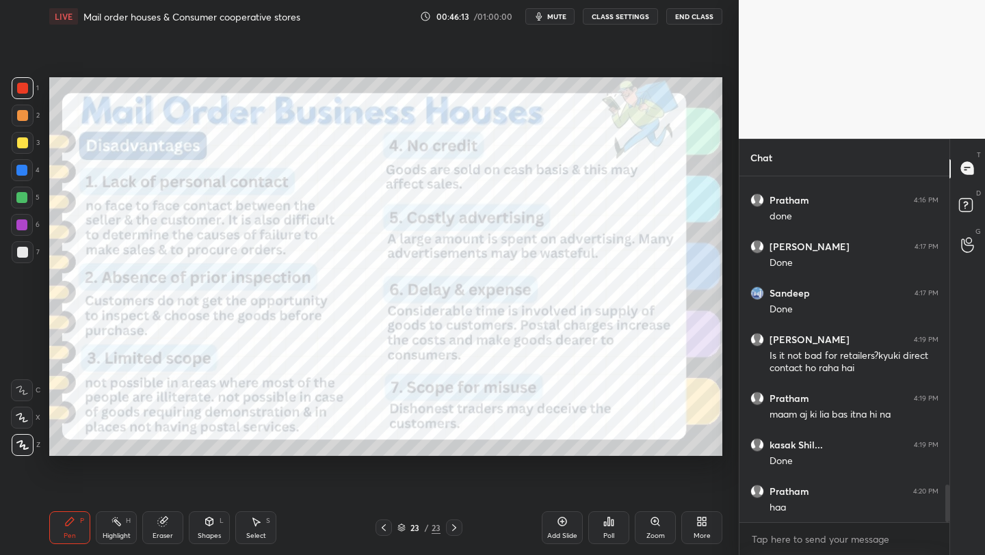
click at [566, 13] on span "mute" at bounding box center [556, 17] width 19 height 10
click at [567, 13] on span "unmute" at bounding box center [555, 17] width 29 height 10
click at [556, 24] on button "mute" at bounding box center [549, 16] width 49 height 16
click at [556, 24] on button "unmute" at bounding box center [549, 16] width 49 height 16
click at [562, 20] on span "mute" at bounding box center [556, 17] width 19 height 10
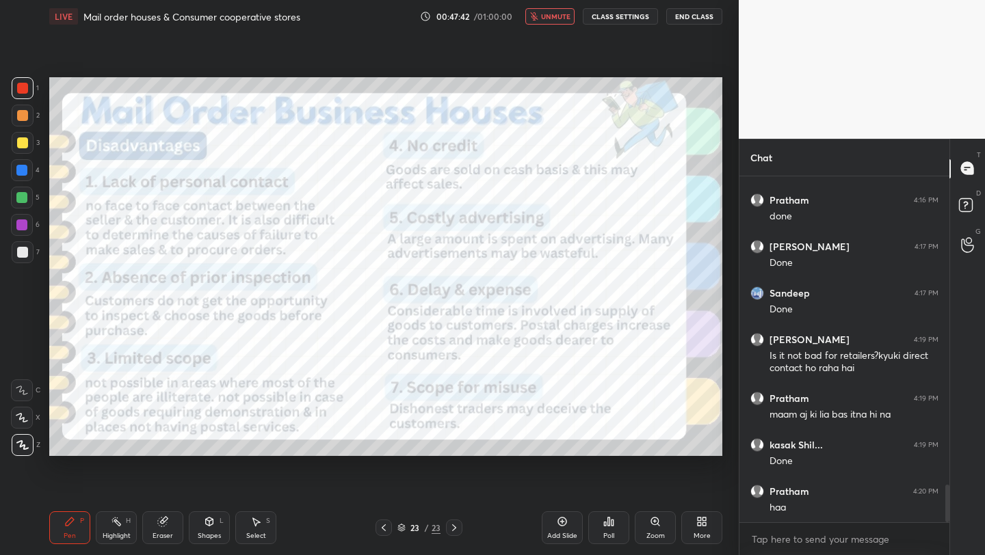
click at [562, 20] on span "unmute" at bounding box center [555, 17] width 29 height 10
click at [561, 14] on span "mute" at bounding box center [556, 17] width 19 height 10
click at [561, 14] on span "unmute" at bounding box center [555, 17] width 29 height 10
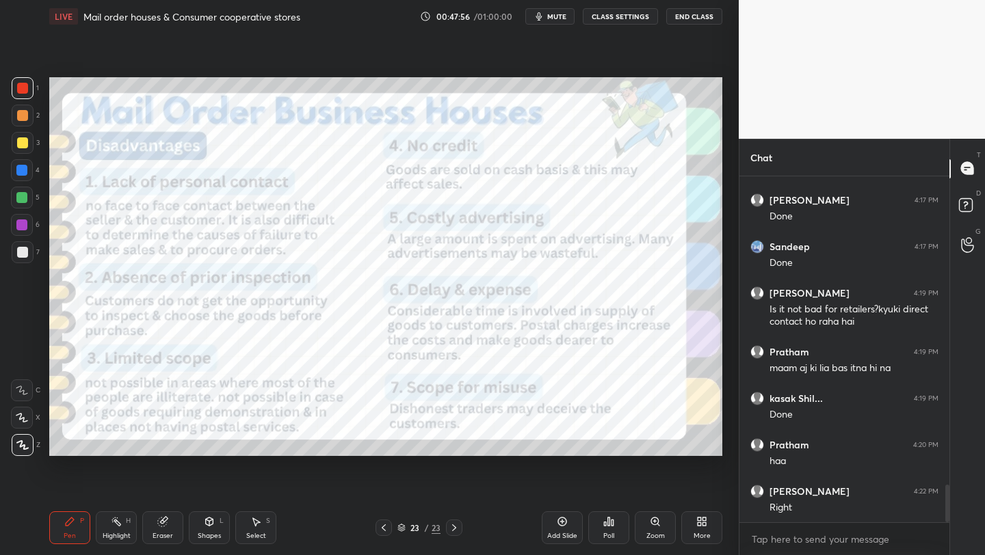
click at [716, 527] on div "More" at bounding box center [701, 528] width 41 height 33
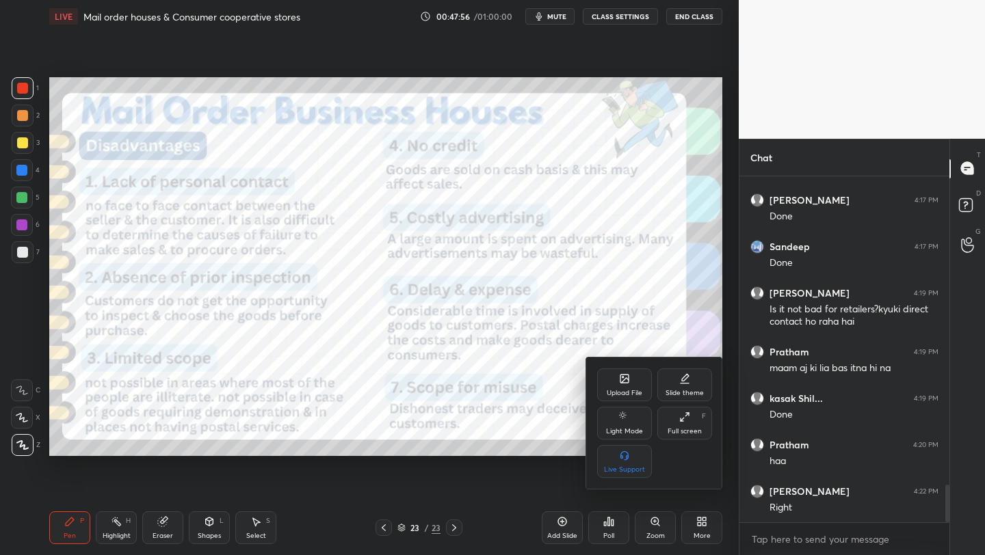
click at [716, 527] on div at bounding box center [492, 277] width 985 height 555
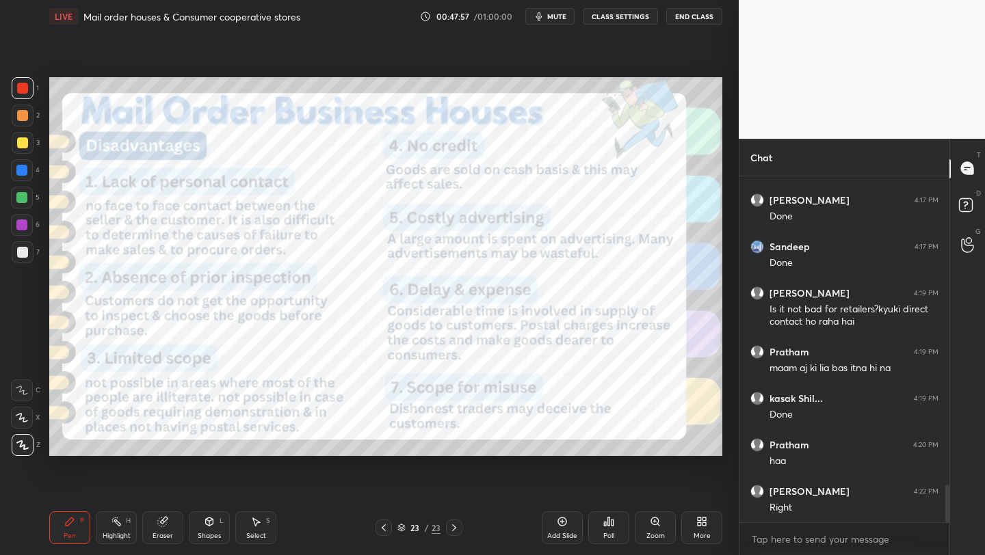
click at [716, 527] on div "More" at bounding box center [701, 528] width 41 height 33
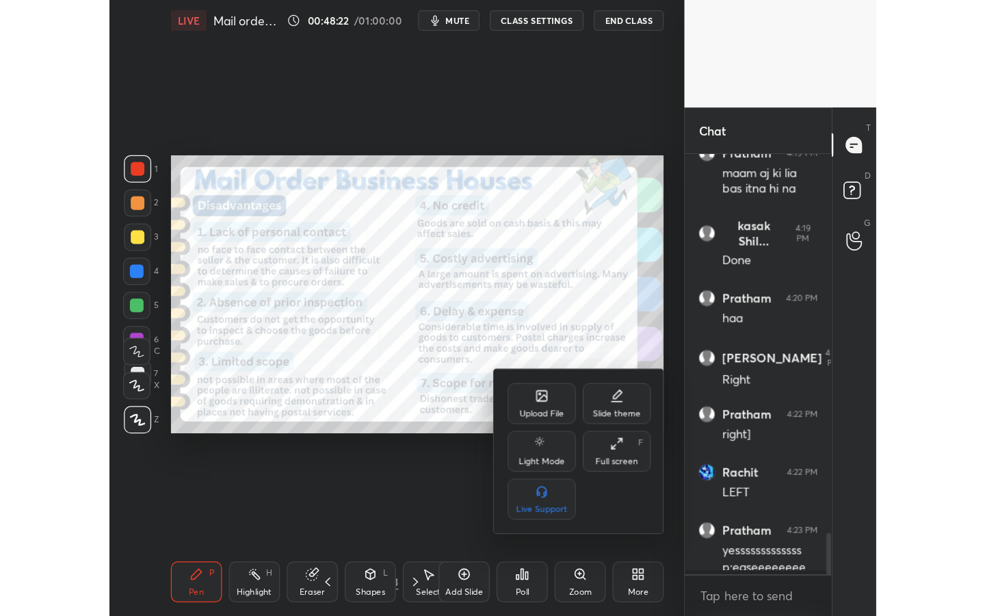
scroll to position [3002, 0]
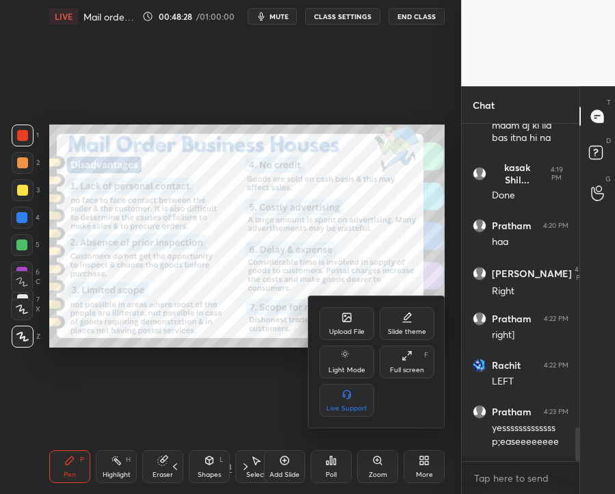
click at [294, 17] on div at bounding box center [307, 247] width 615 height 494
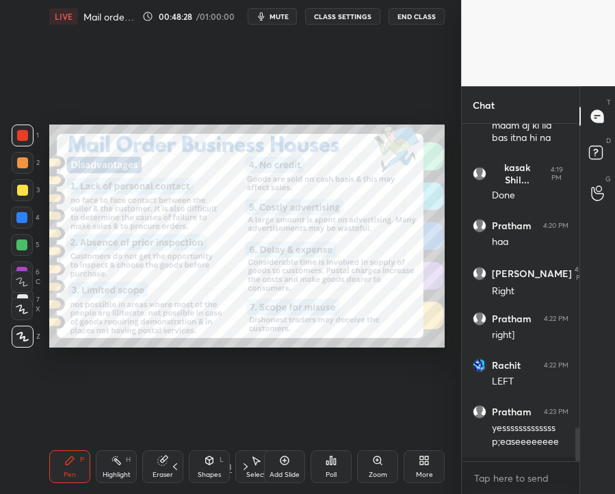
click at [282, 21] on button "mute" at bounding box center [272, 16] width 49 height 16
click at [287, 17] on span "unmute" at bounding box center [277, 17] width 29 height 10
click at [432, 456] on div "More" at bounding box center [424, 466] width 41 height 33
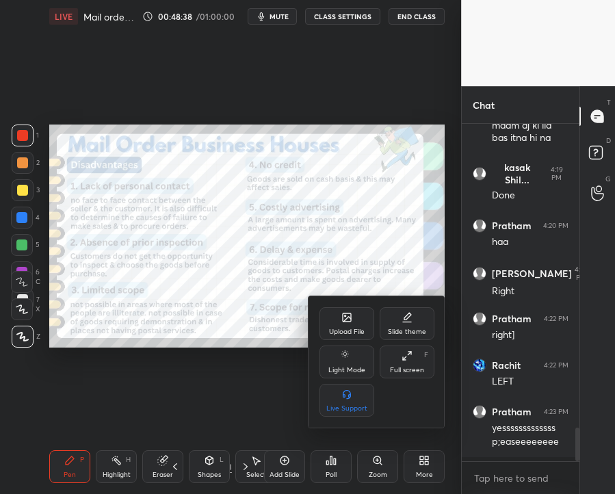
click at [280, 314] on div at bounding box center [307, 247] width 615 height 494
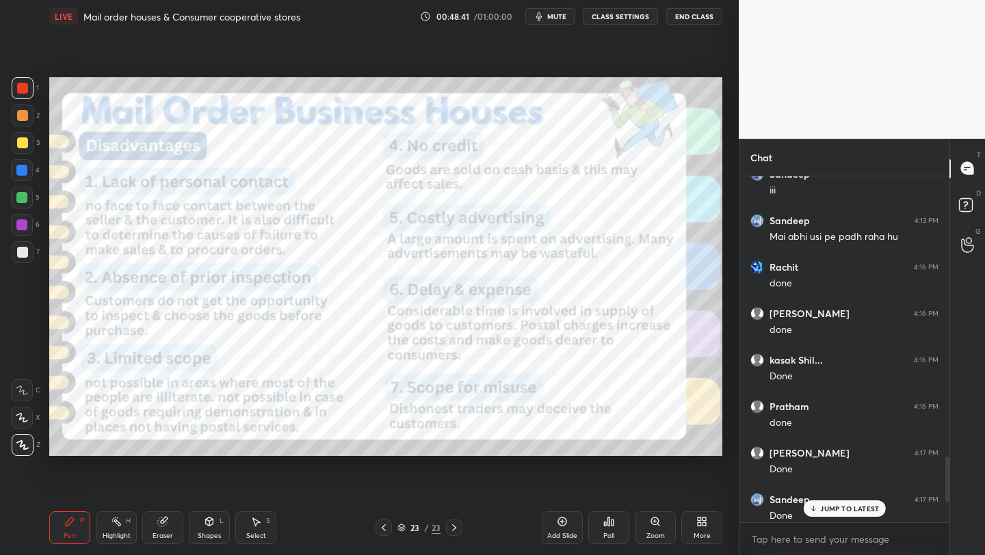
scroll to position [67933, 67717]
click at [399, 529] on icon at bounding box center [401, 528] width 8 height 8
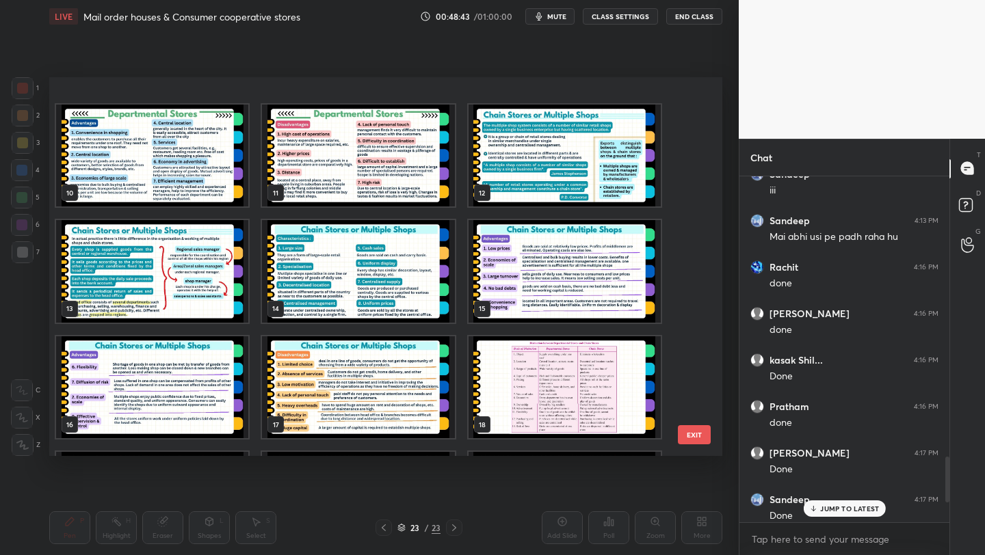
scroll to position [0, 0]
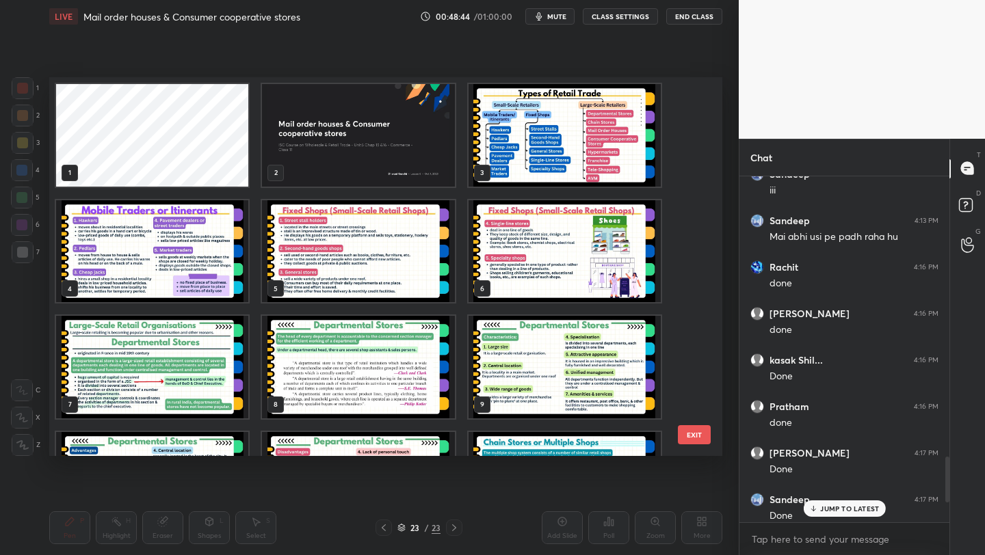
click at [394, 158] on img "grid" at bounding box center [358, 135] width 192 height 103
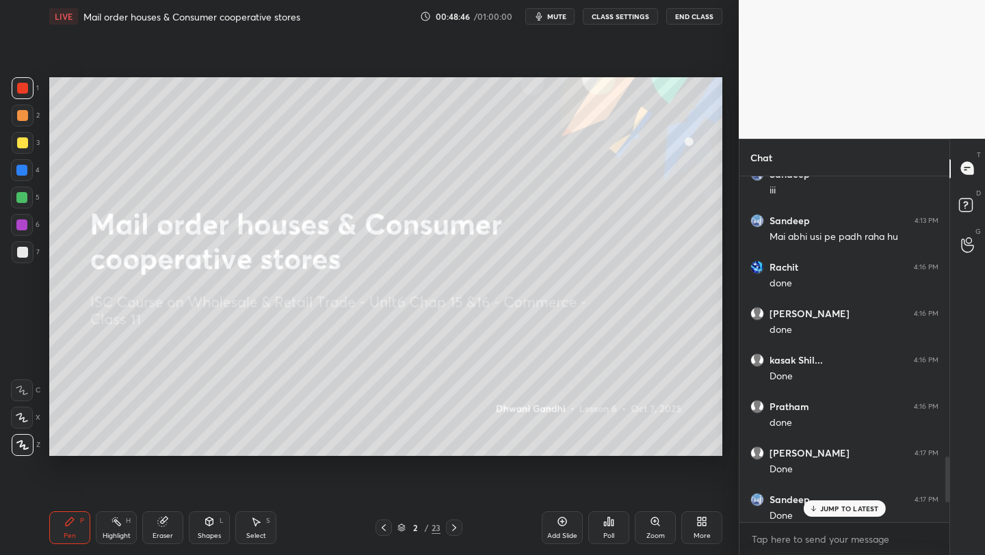
click at [701, 528] on div "More" at bounding box center [701, 528] width 41 height 33
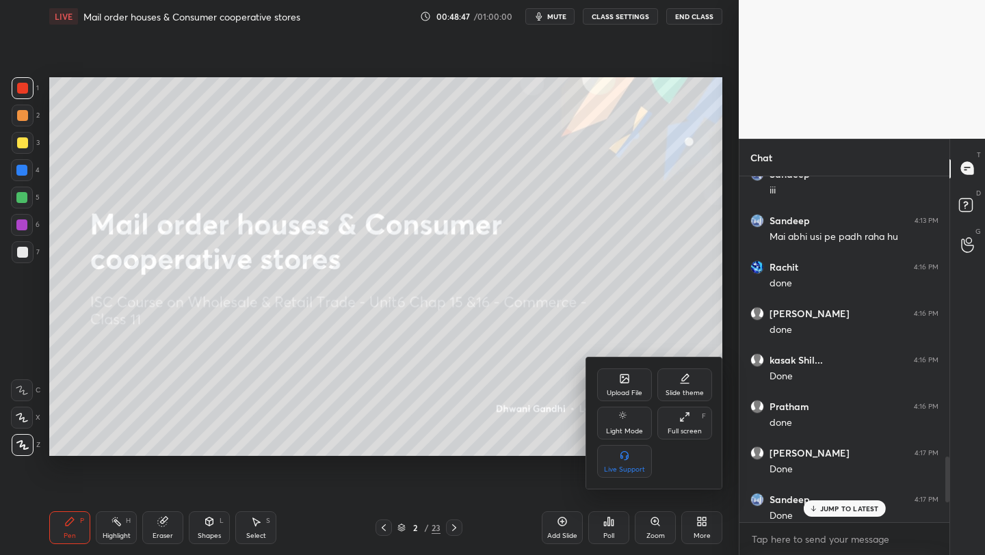
click at [616, 386] on div "Upload File" at bounding box center [624, 385] width 55 height 33
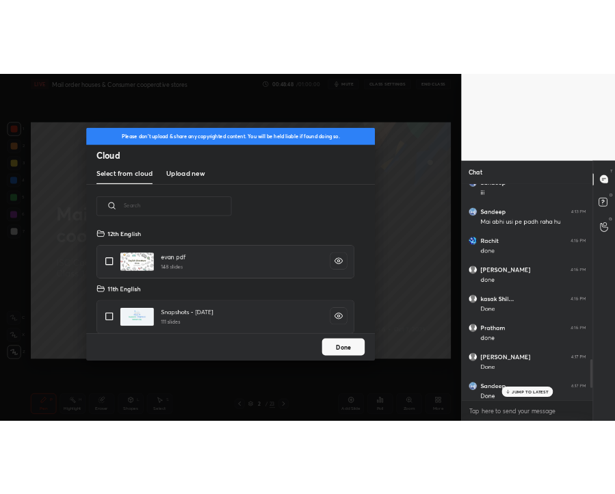
scroll to position [168, 439]
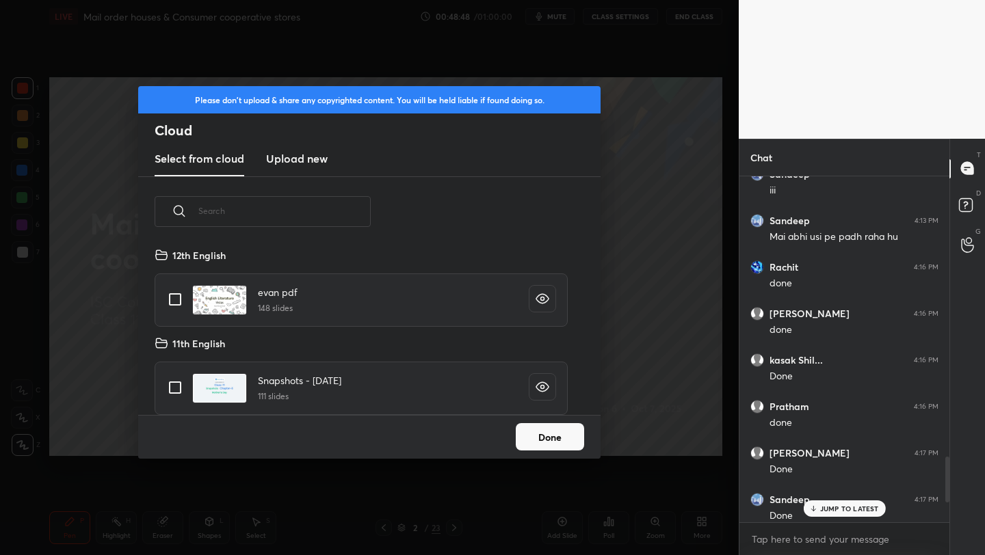
click at [300, 160] on h3 "Upload new" at bounding box center [297, 158] width 62 height 16
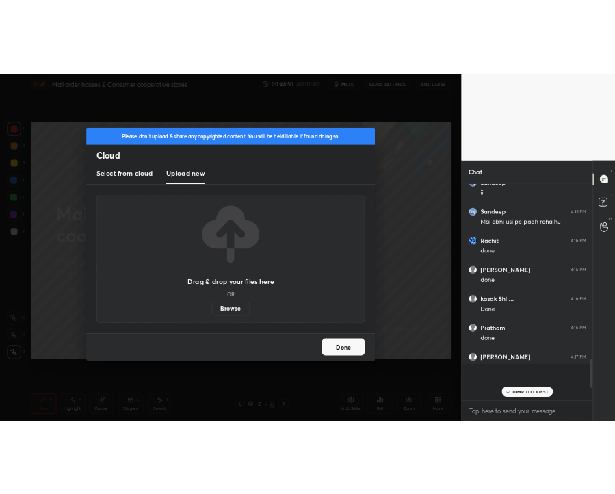
scroll to position [328, 113]
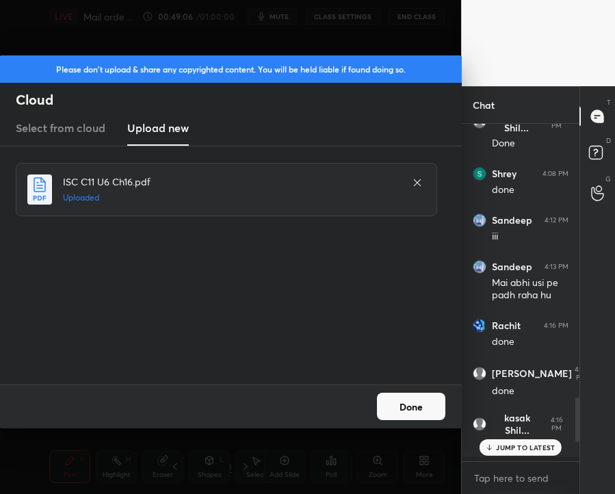
click at [445, 401] on div "Done" at bounding box center [230, 406] width 462 height 44
click at [437, 400] on button "Done" at bounding box center [411, 406] width 68 height 27
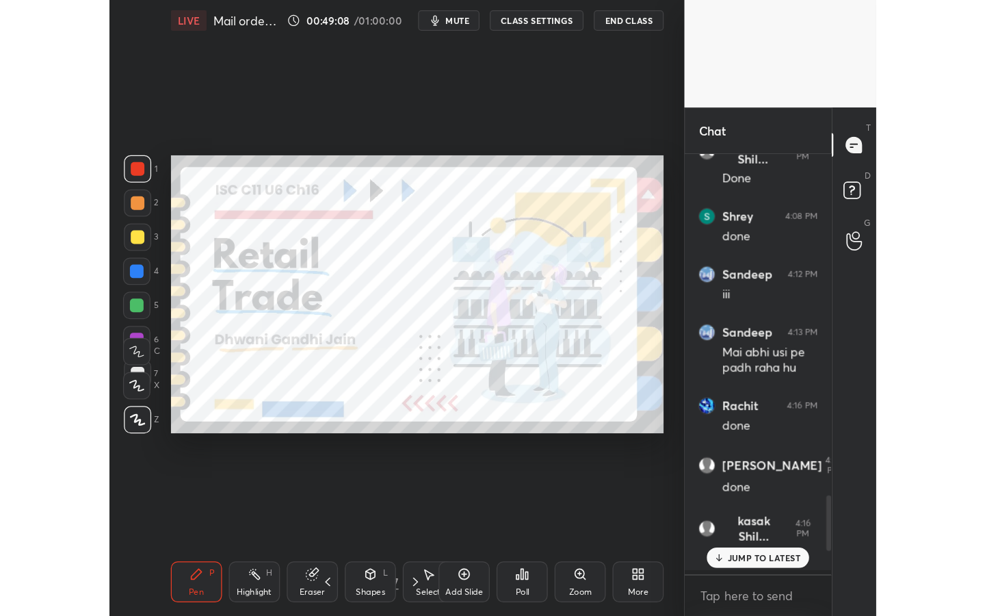
scroll to position [5, 5]
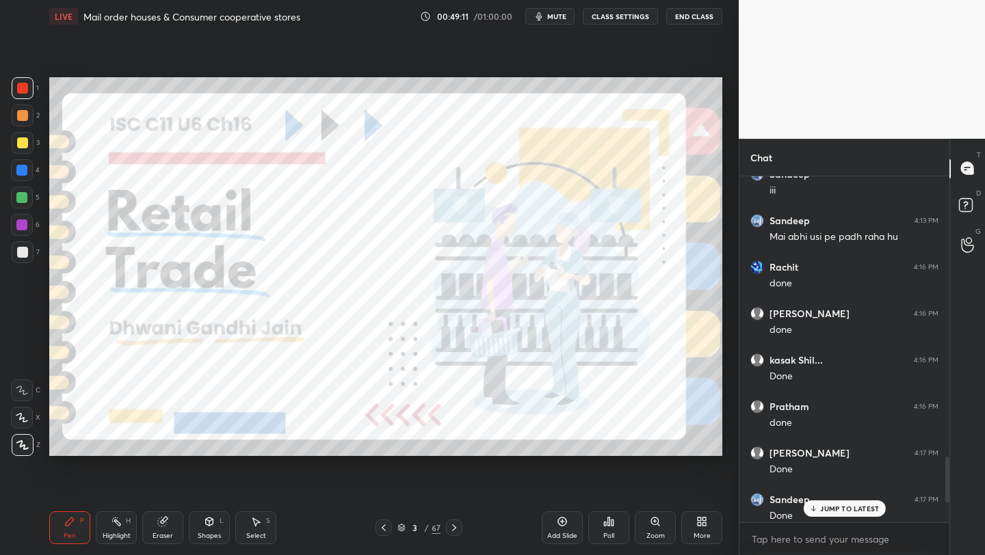
click at [405, 527] on icon at bounding box center [401, 528] width 8 height 8
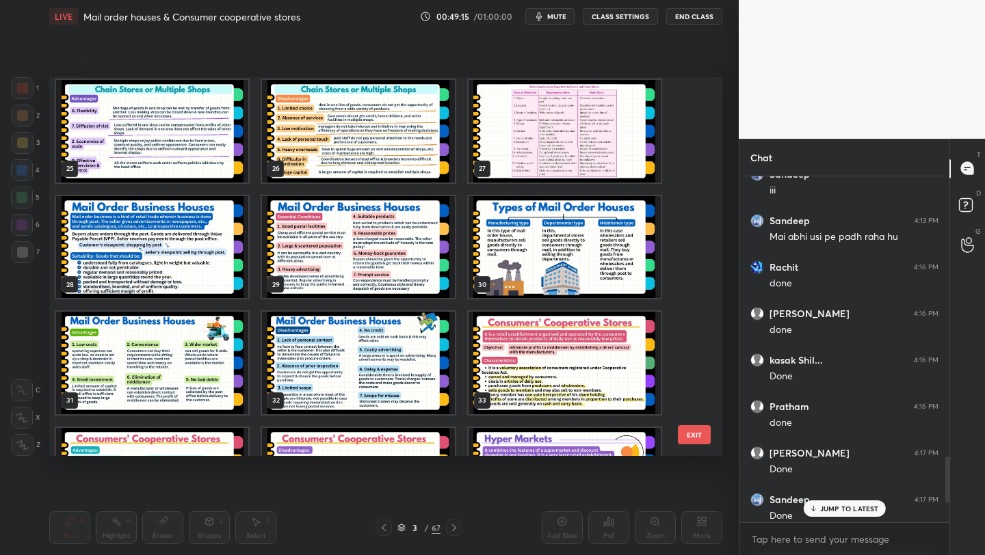
click at [530, 352] on img "grid" at bounding box center [565, 363] width 192 height 103
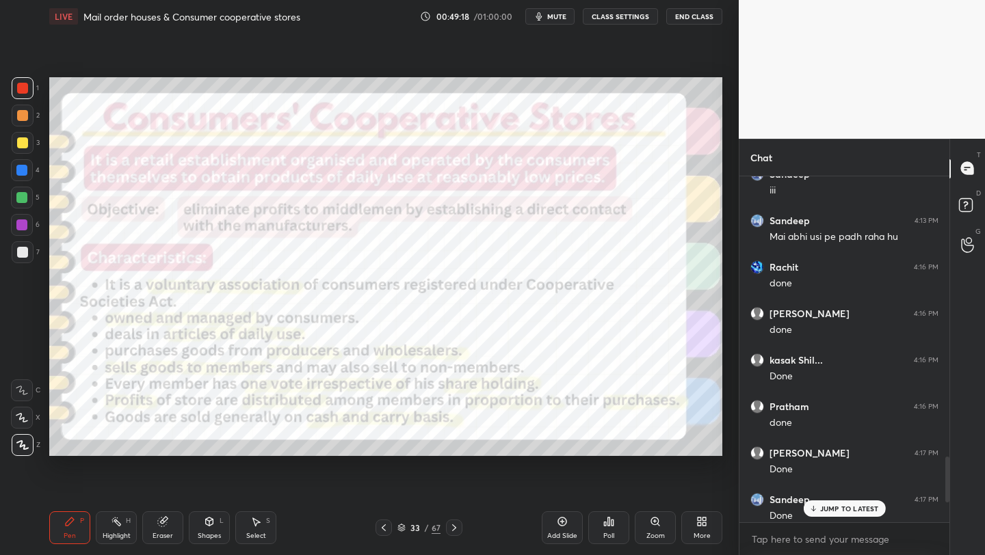
click at [556, 21] on button "mute" at bounding box center [549, 16] width 49 height 16
click at [401, 532] on div "33 / 67" at bounding box center [418, 528] width 43 height 12
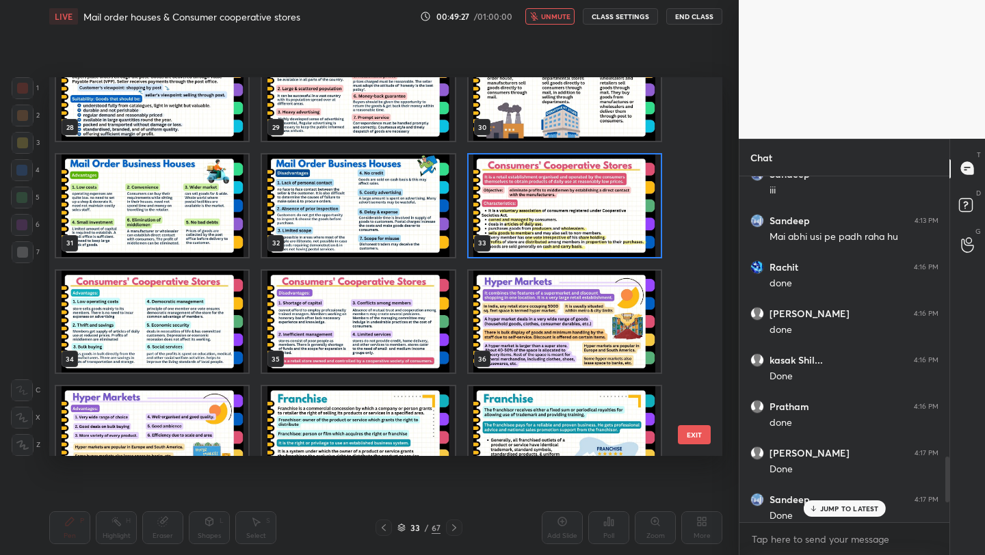
click at [576, 247] on img "grid" at bounding box center [565, 206] width 192 height 103
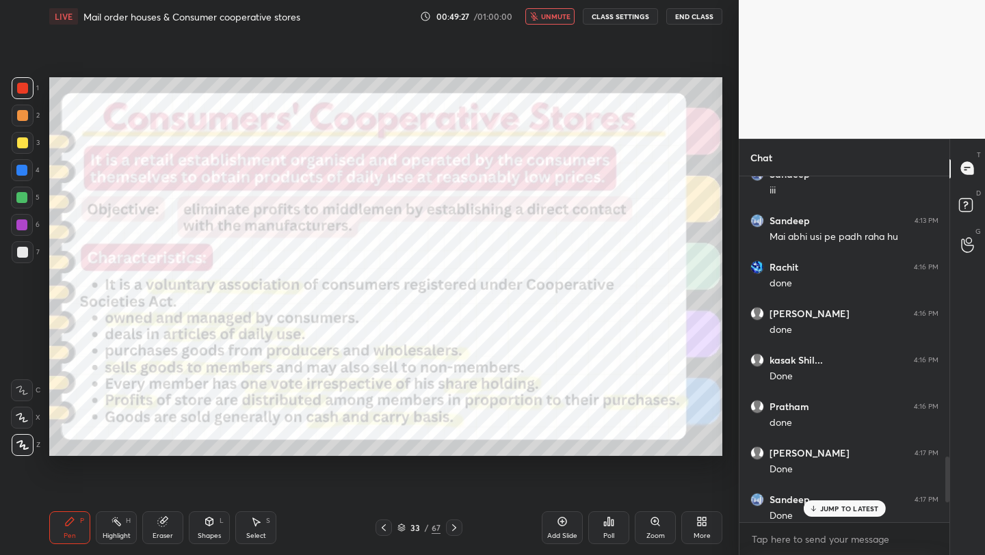
click at [576, 247] on img "grid" at bounding box center [565, 206] width 192 height 103
click at [565, 16] on span "unmute" at bounding box center [555, 17] width 29 height 10
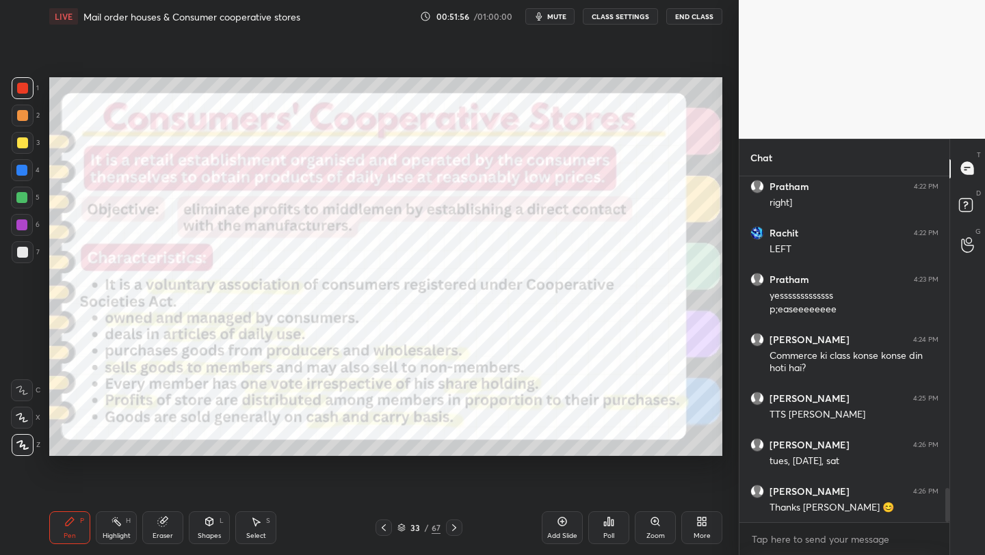
scroll to position [3151, 0]
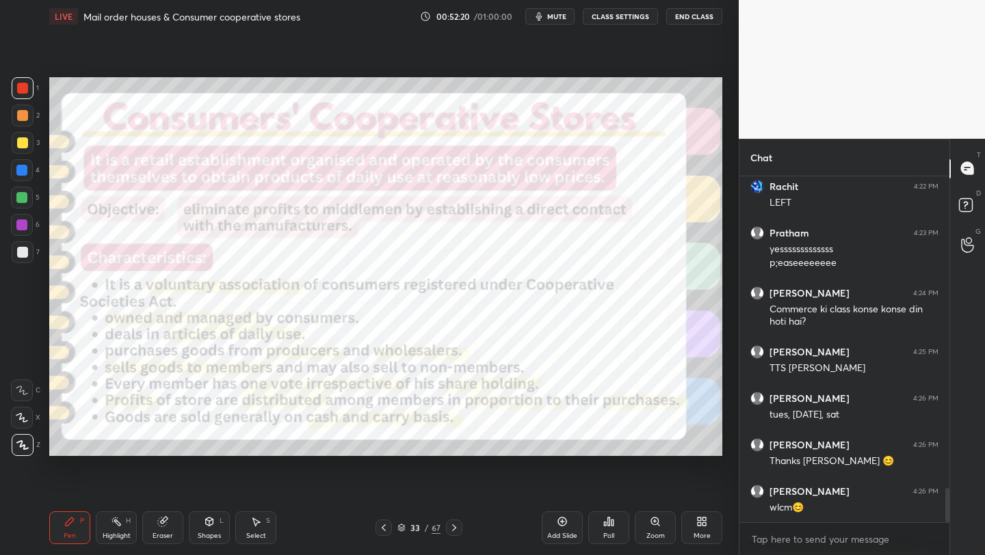
click at [560, 12] on span "mute" at bounding box center [556, 17] width 19 height 10
click at [557, 12] on span "unmute" at bounding box center [555, 17] width 29 height 10
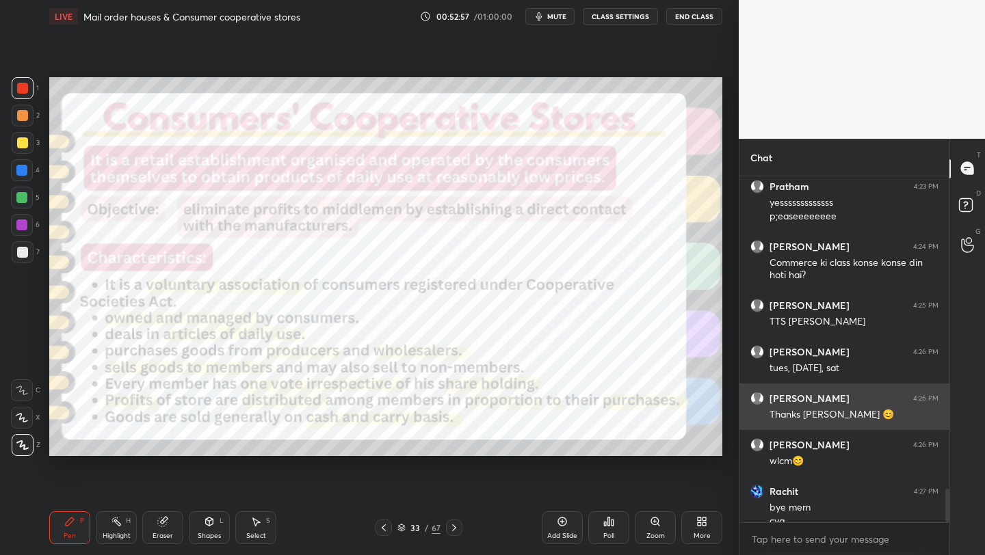
scroll to position [3211, 0]
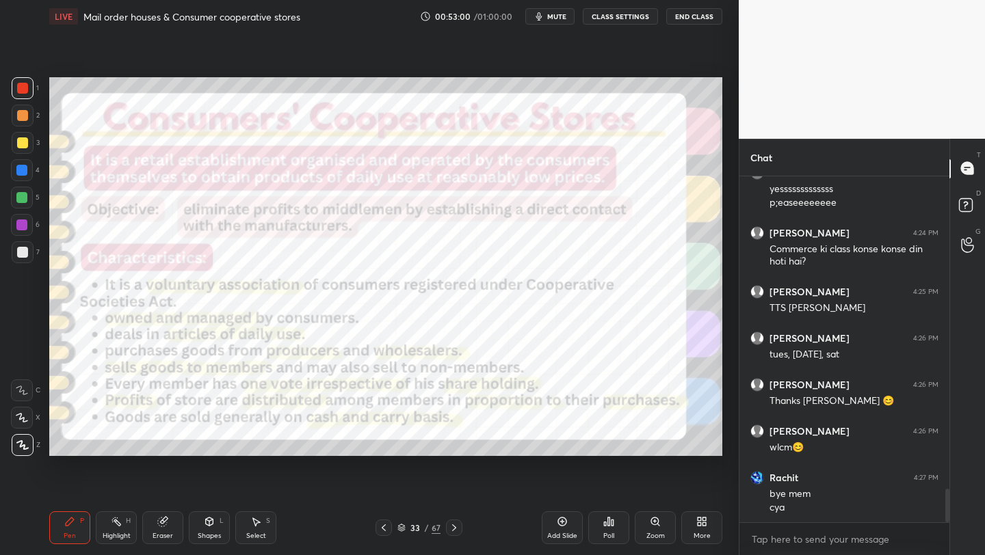
click at [690, 18] on button "End Class" at bounding box center [694, 16] width 56 height 16
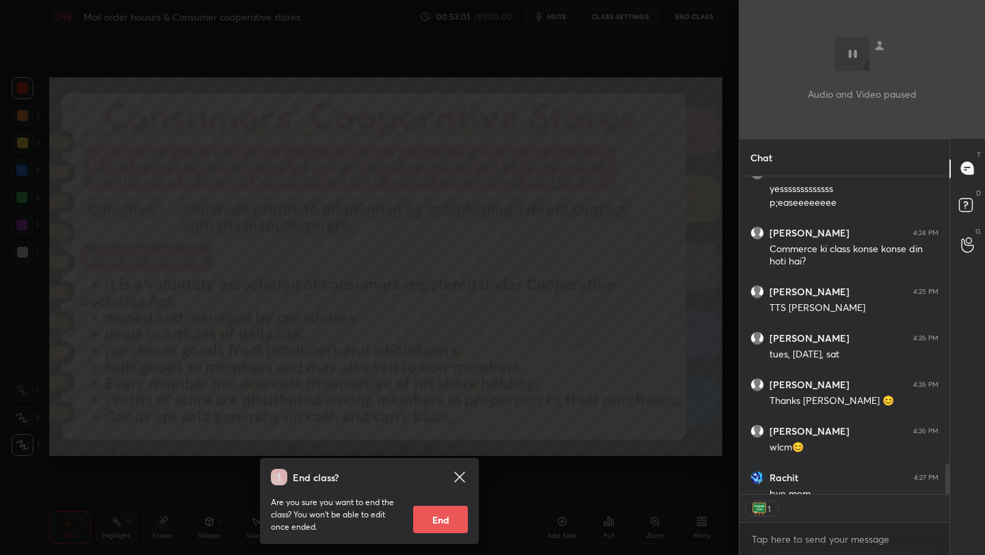
scroll to position [3286, 0]
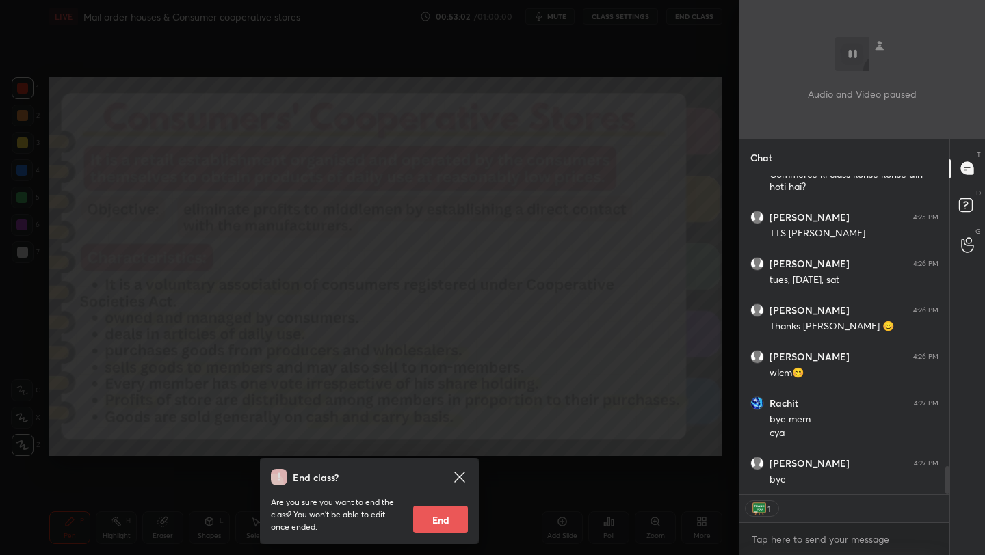
click at [443, 530] on button "End" at bounding box center [440, 519] width 55 height 27
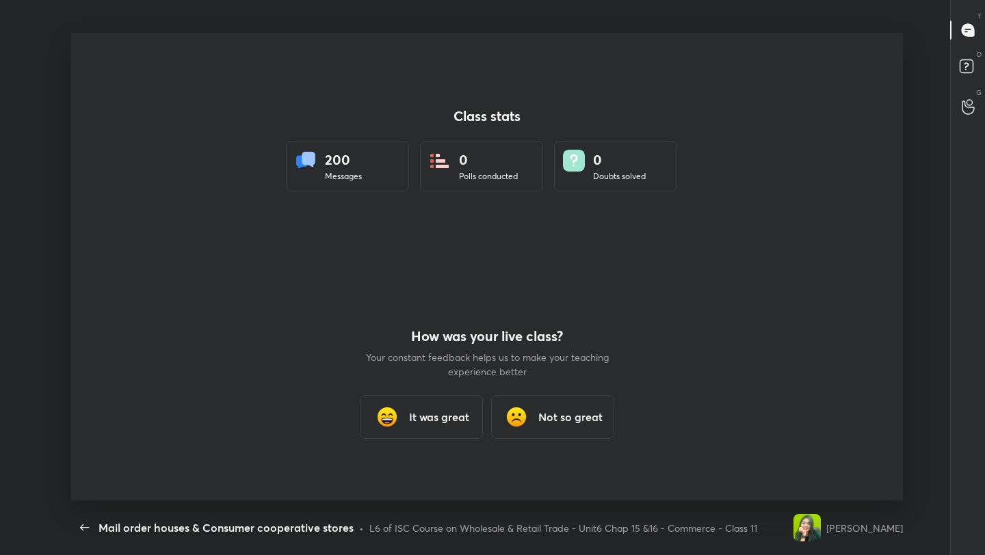
scroll to position [0, 0]
type textarea "x"
